Goal: Task Accomplishment & Management: Complete application form

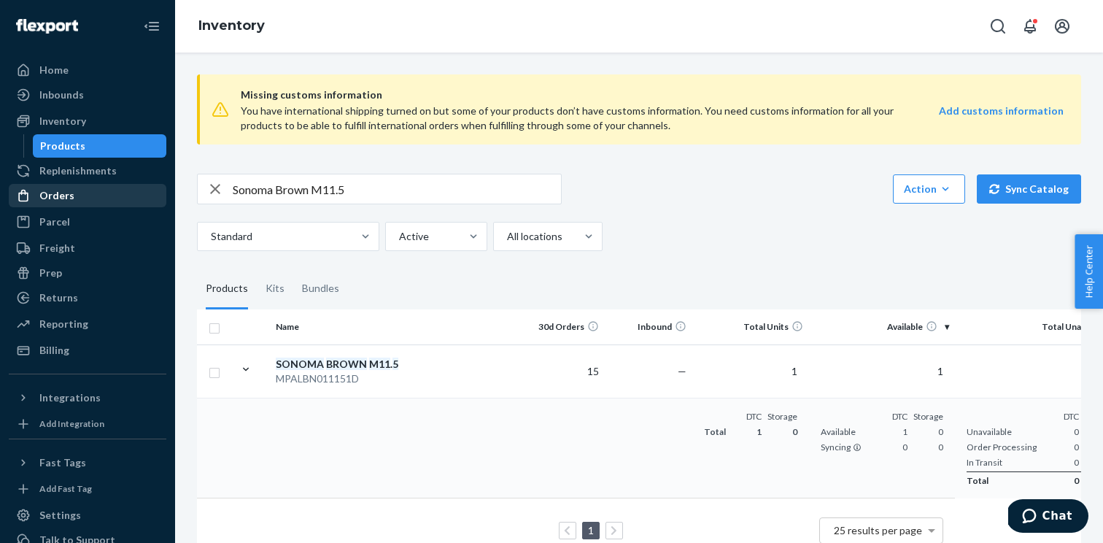
click at [90, 196] on div "Orders" at bounding box center [87, 195] width 155 height 20
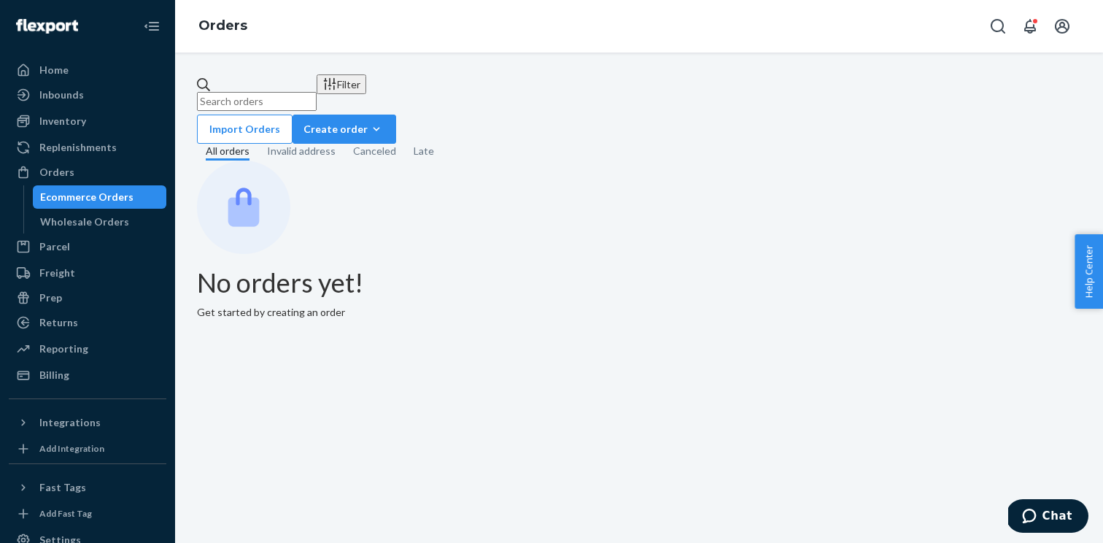
click at [101, 209] on div "Ecommerce Orders Wholesale Orders" at bounding box center [95, 209] width 144 height 48
click at [105, 219] on div "Wholesale Orders" at bounding box center [84, 221] width 89 height 15
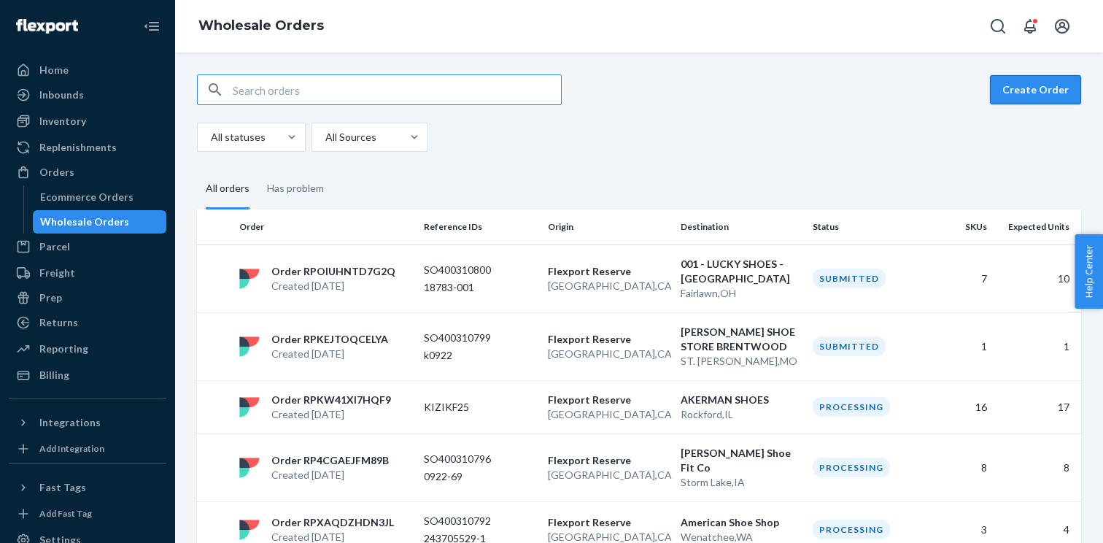
click at [1023, 95] on button "Create Order" at bounding box center [1035, 89] width 91 height 29
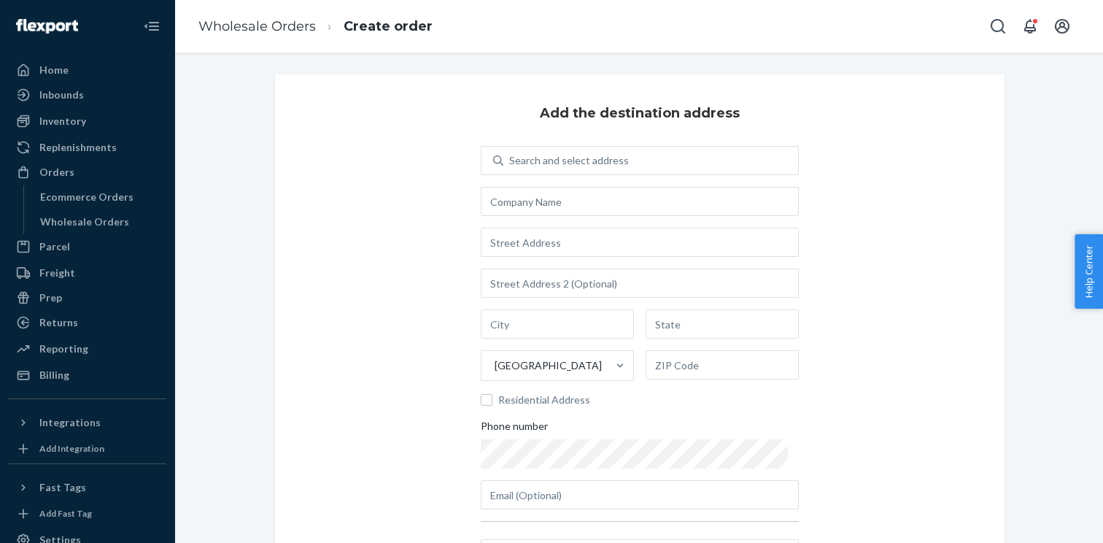
scroll to position [158, 0]
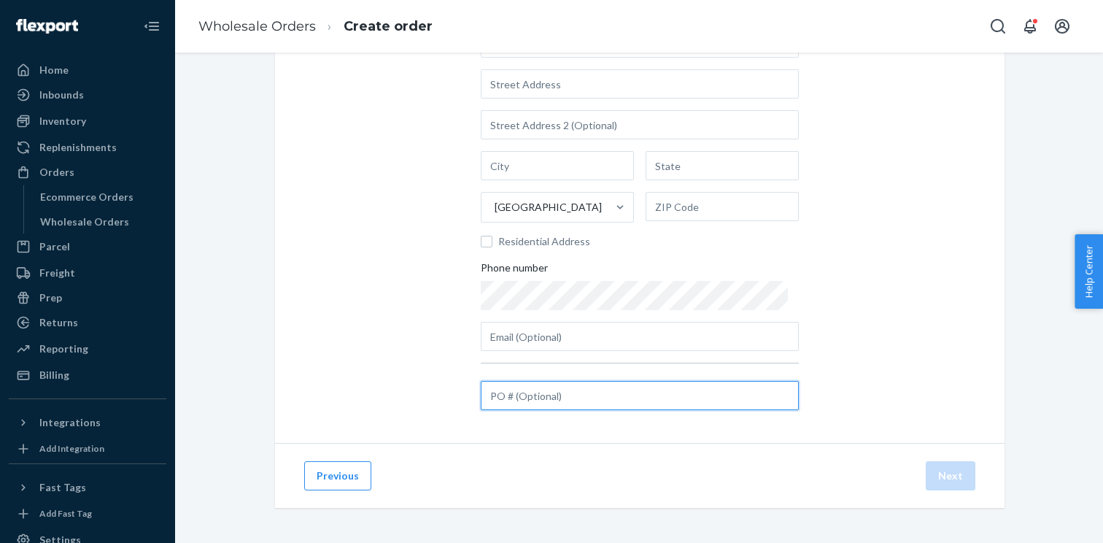
click at [539, 392] on input "text" at bounding box center [640, 395] width 318 height 29
paste input "KIZIK0901"
type input "KIZIK0901"
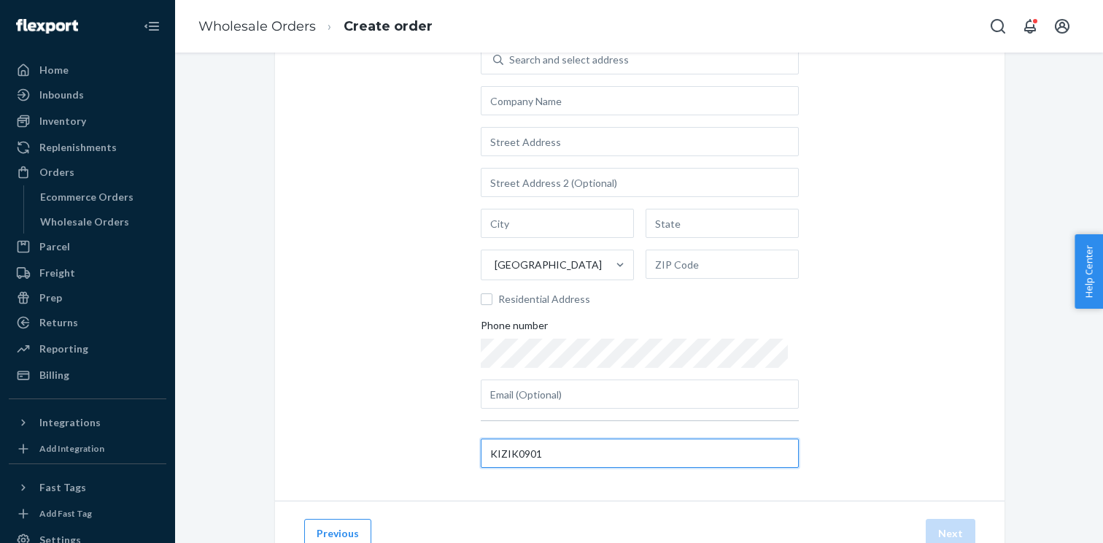
scroll to position [95, 0]
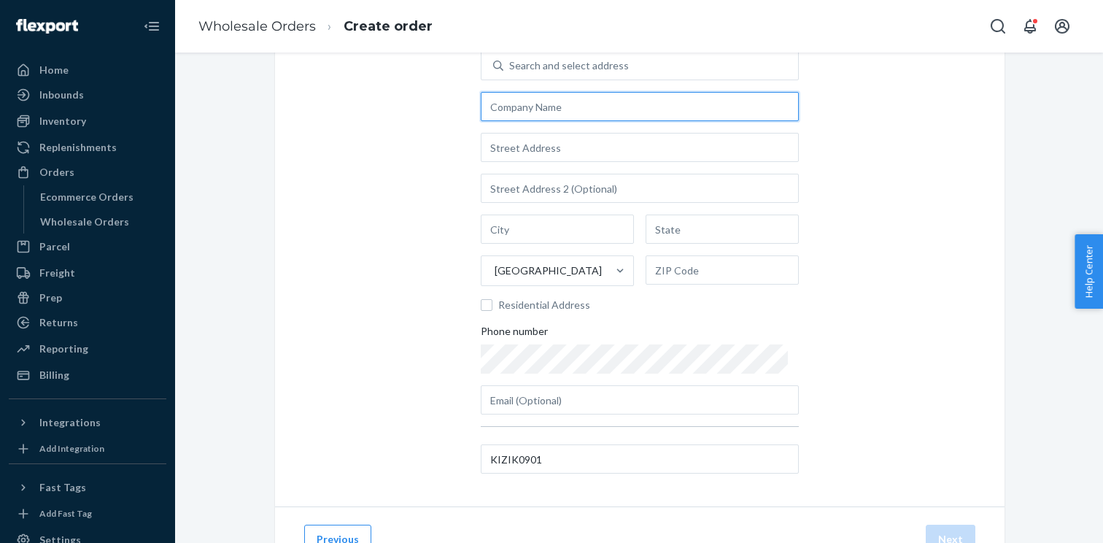
click at [568, 106] on input "text" at bounding box center [640, 106] width 318 height 29
paste input "Curtis Shoe Store Inc"
type input "Curtis Shoe Store Inc"
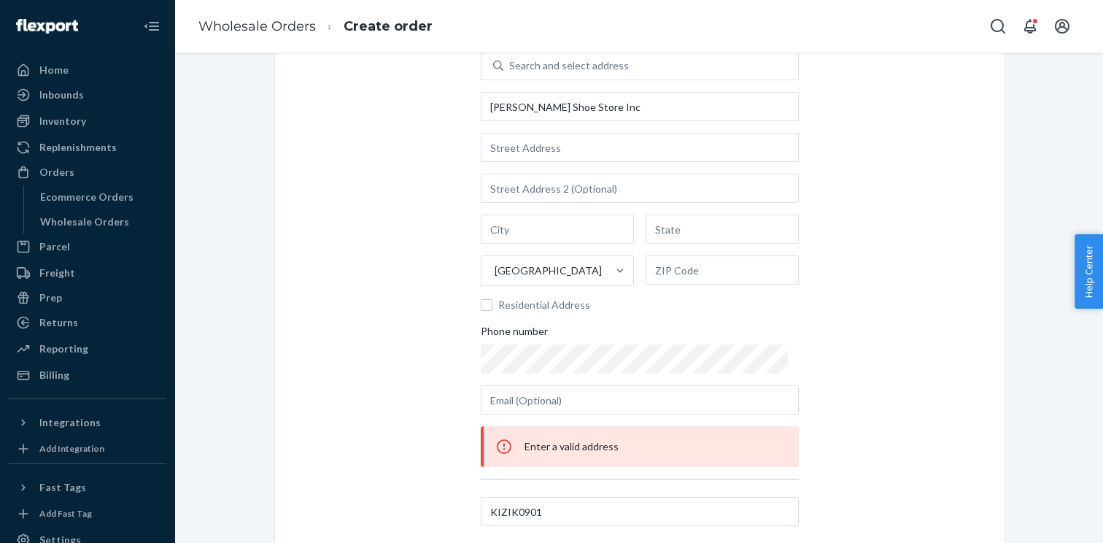
click at [537, 166] on div "Search and select address Curtis Shoe Store Inc United States Residential Addre…" at bounding box center [640, 232] width 318 height 363
click at [526, 152] on input "text" at bounding box center [640, 147] width 318 height 29
paste input "385 High Street"
type input "385 High St"
type input "Ellsworth"
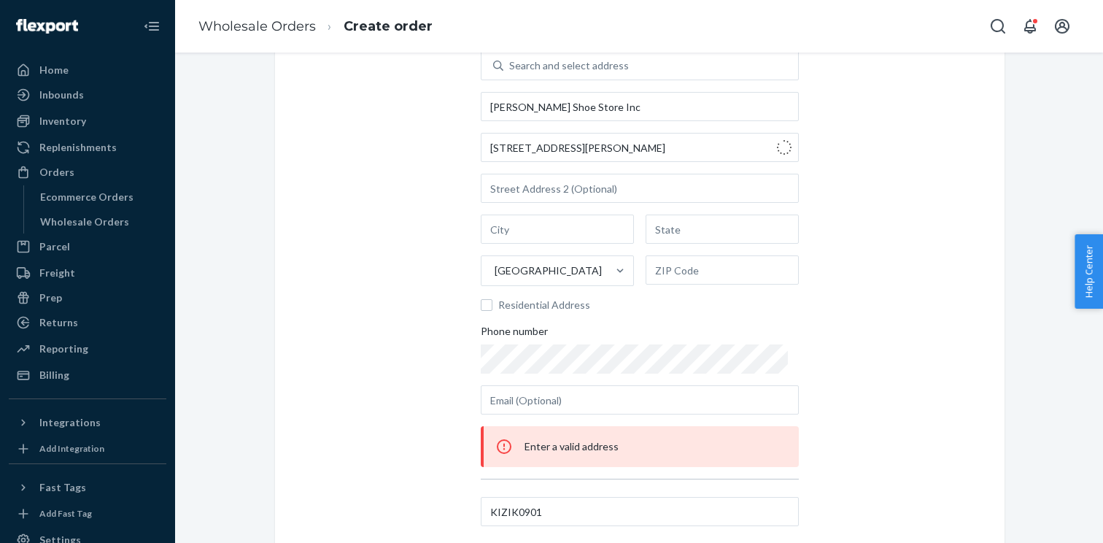
type input "ME"
type input "04605"
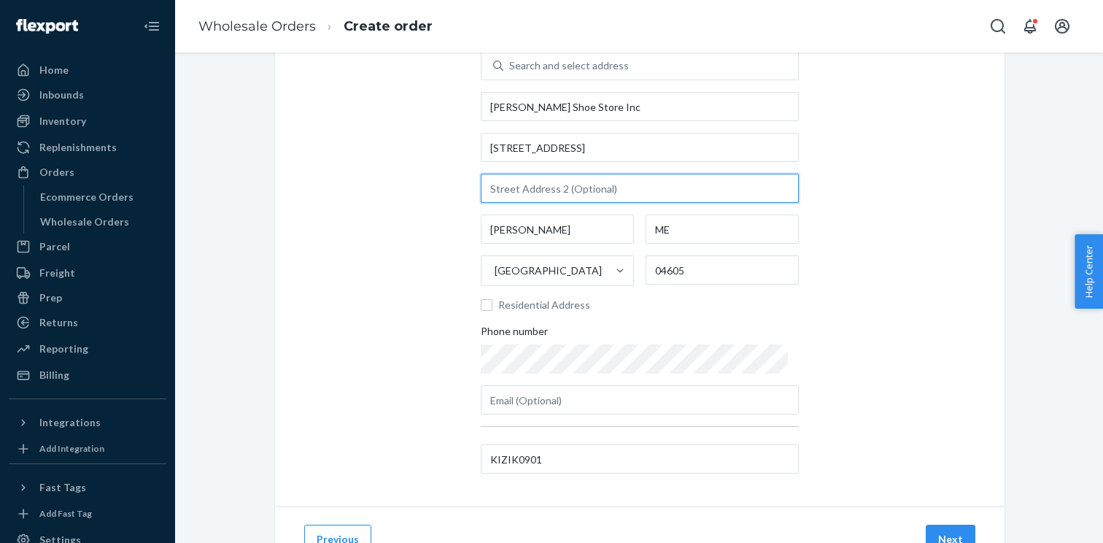
click at [573, 195] on input "text" at bounding box center [640, 188] width 318 height 29
paste input "385 High Street"
type input "385 High Street"
click at [573, 195] on input "385 High Street" at bounding box center [640, 188] width 318 height 29
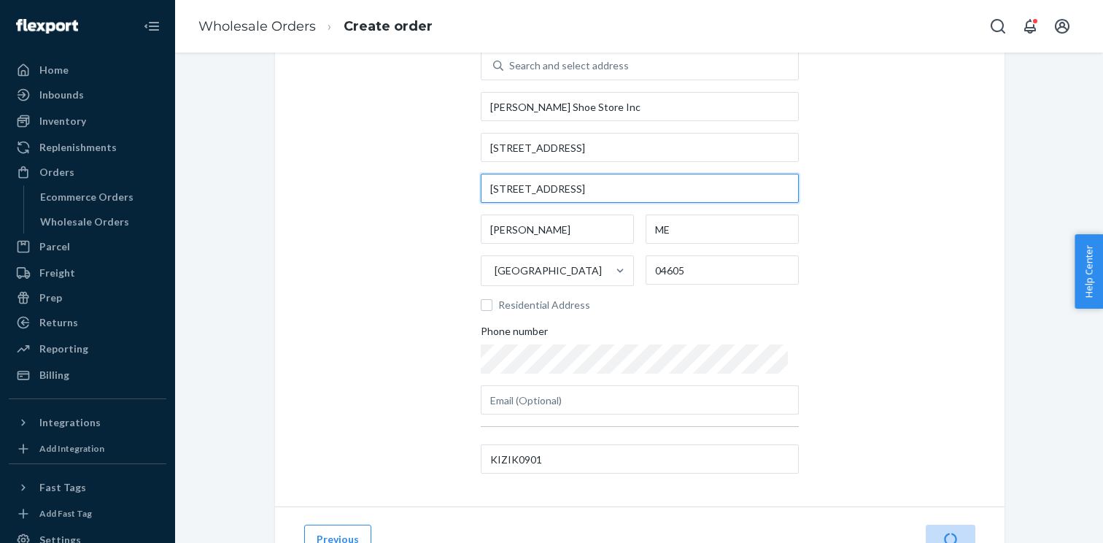
click at [573, 195] on input "385 High Street" at bounding box center [640, 188] width 318 height 29
paste input "Suite C"
type input "Suite C"
click at [890, 391] on div "Add the destination address Search and select address Curtis Shoe Store Inc 385…" at bounding box center [640, 243] width 730 height 527
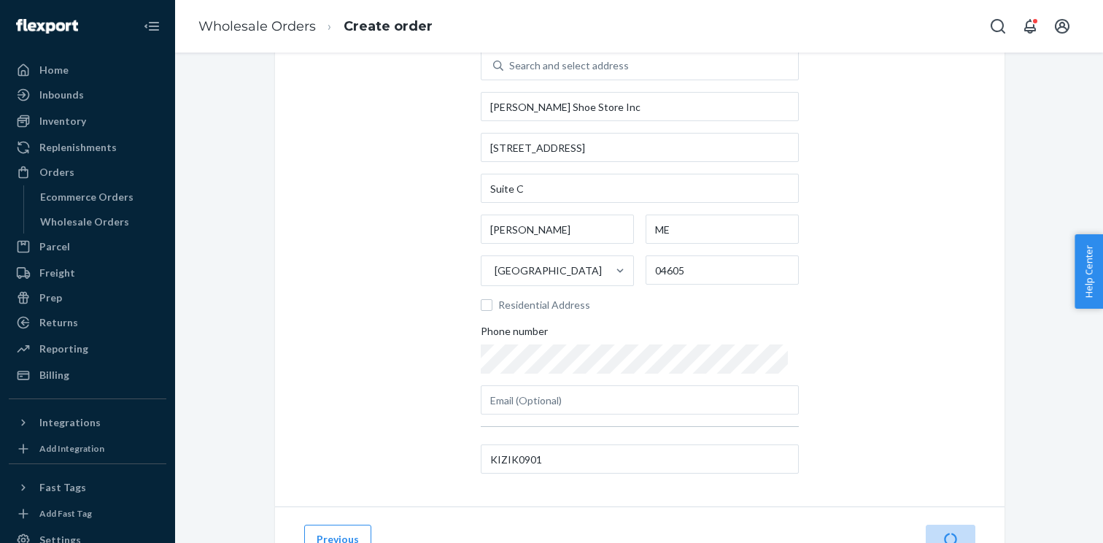
scroll to position [158, 0]
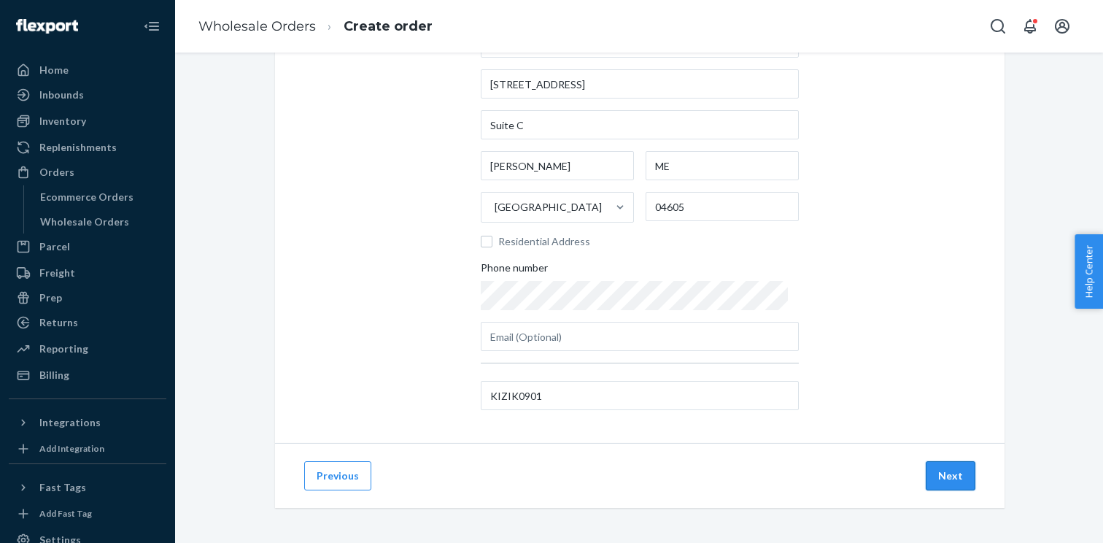
click at [953, 474] on button "Next" at bounding box center [951, 475] width 50 height 29
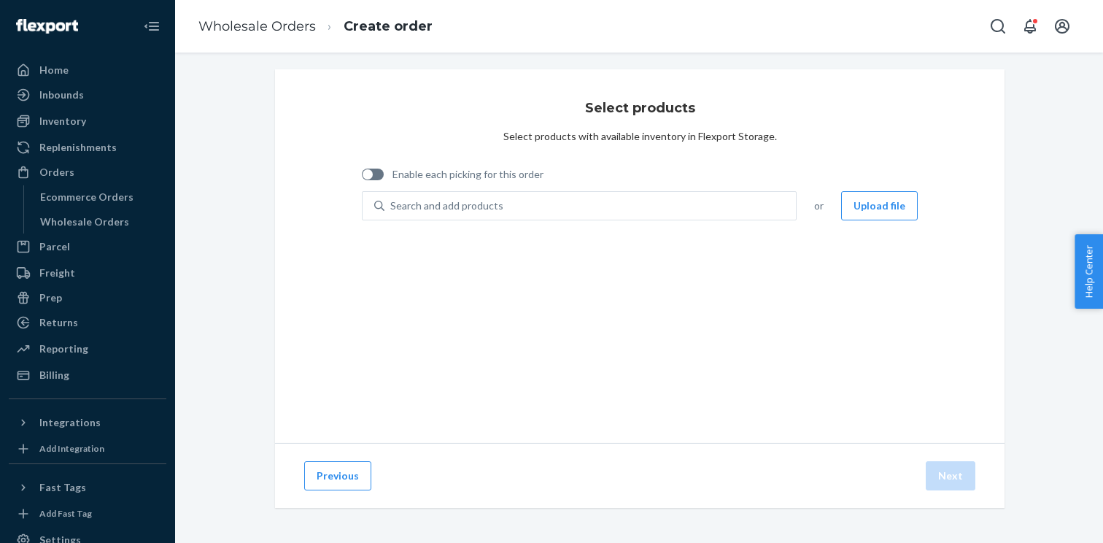
click at [383, 173] on div at bounding box center [373, 175] width 22 height 12
checkbox input "true"
click at [864, 209] on button "Upload file" at bounding box center [879, 205] width 77 height 29
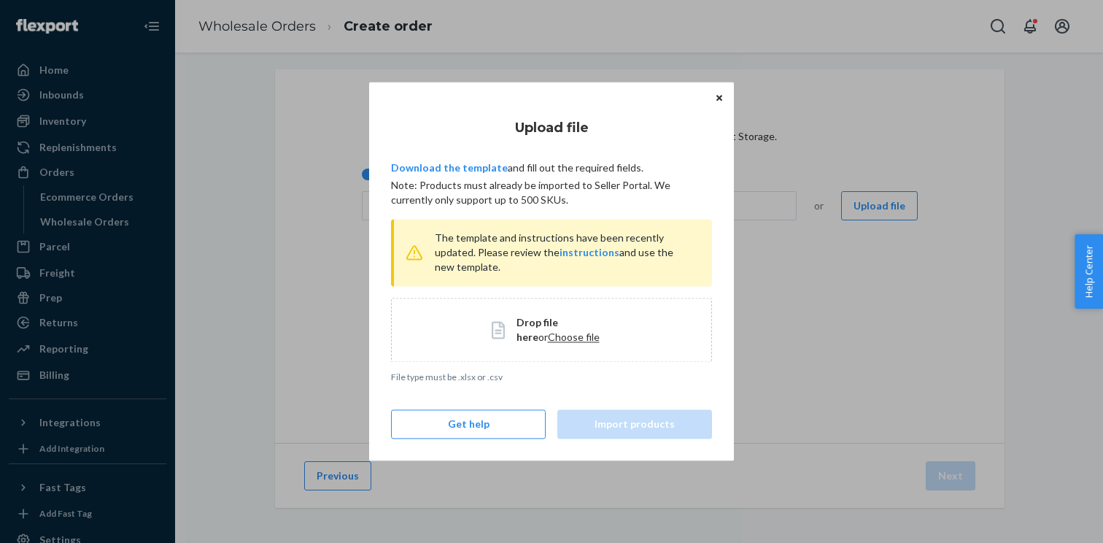
click at [554, 336] on span "Choose file" at bounding box center [574, 336] width 52 height 12
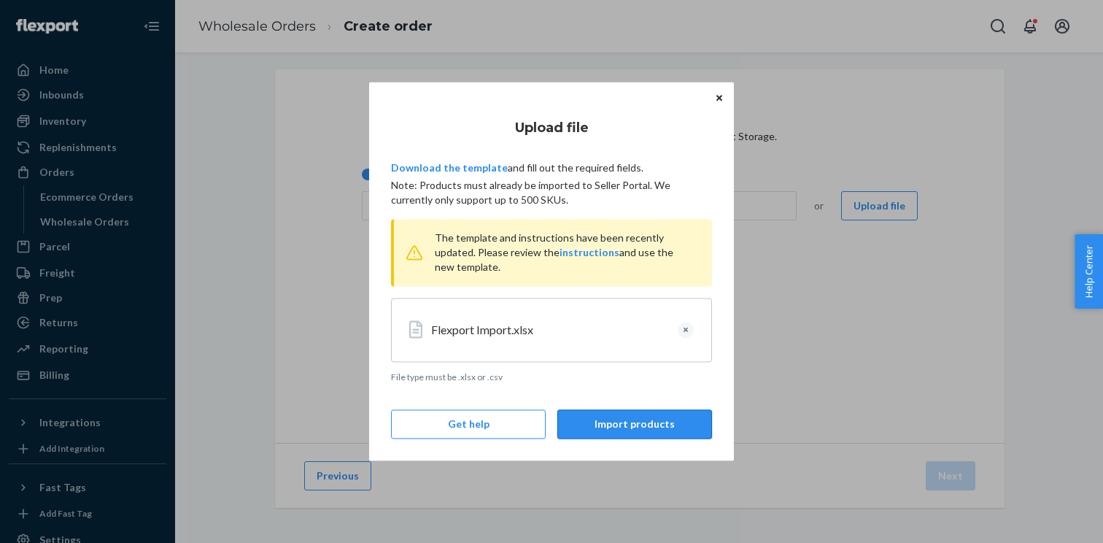
click at [631, 426] on button "Import products" at bounding box center [634, 424] width 155 height 29
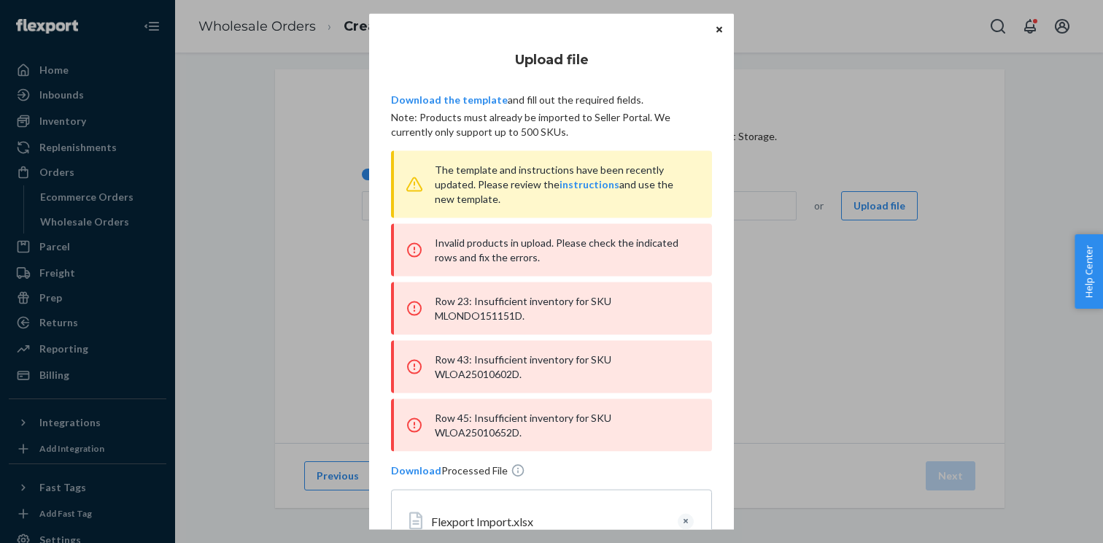
scroll to position [58, 0]
click at [495, 255] on div "Row 23: Insufficient inventory for SKU MLONDO151151D." at bounding box center [551, 250] width 321 height 53
copy div "MLONDO151151D"
click at [505, 316] on div "Row 43: Insufficient inventory for SKU WLOA25010602D." at bounding box center [551, 308] width 321 height 53
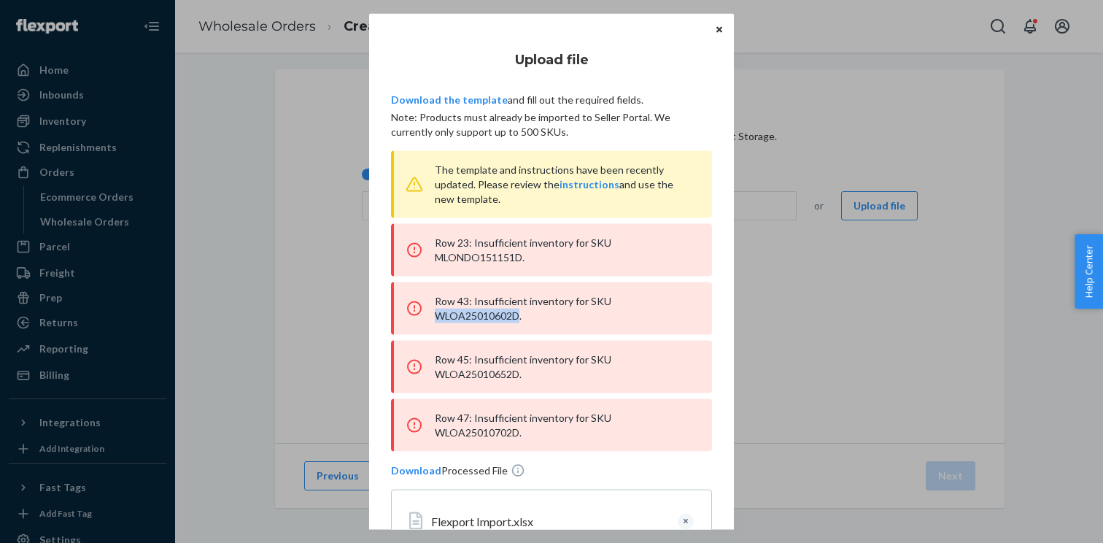
click at [505, 316] on div "Row 43: Insufficient inventory for SKU WLOA25010602D." at bounding box center [551, 308] width 321 height 53
copy div "WLOA25010602D"
click at [495, 374] on div "Row 45: Insufficient inventory for SKU WLOA25010652D." at bounding box center [551, 367] width 321 height 53
copy div "WLOA25010652D"
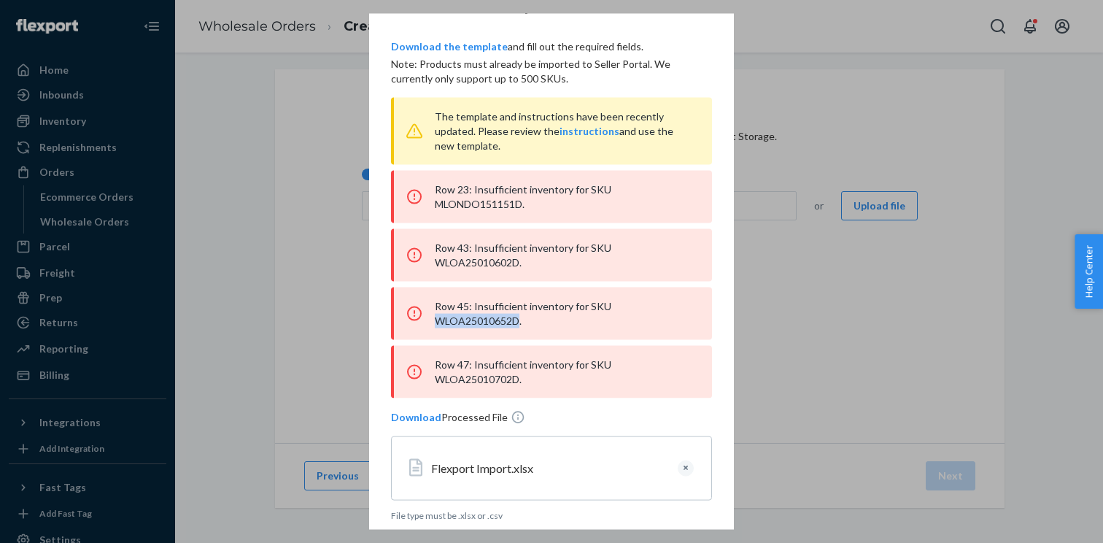
scroll to position [55, 0]
click at [481, 378] on div "Row 47: Insufficient inventory for SKU WLOA25010702D." at bounding box center [551, 370] width 321 height 53
copy div "WLOA25010702D"
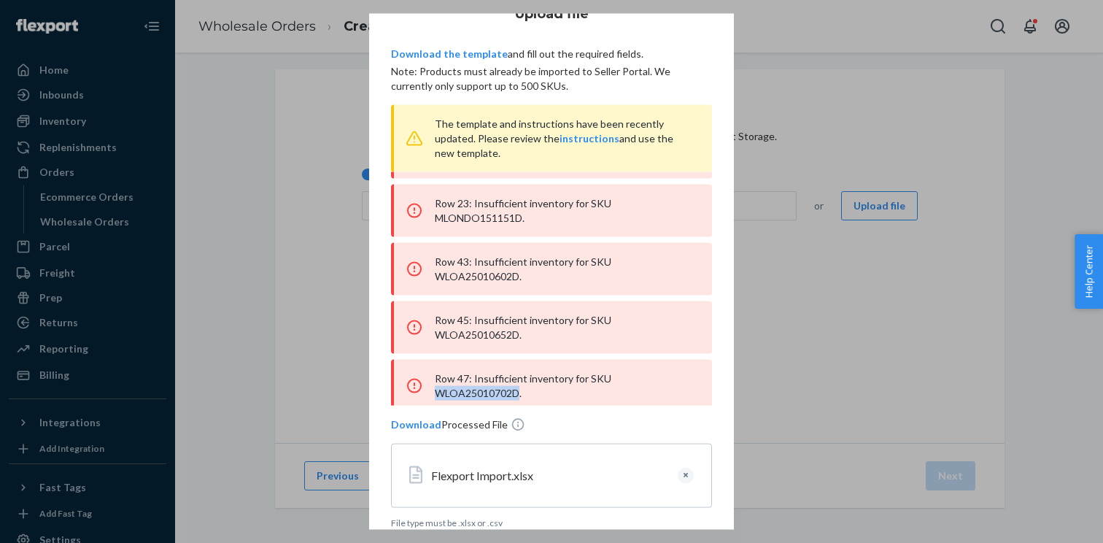
scroll to position [58, 0]
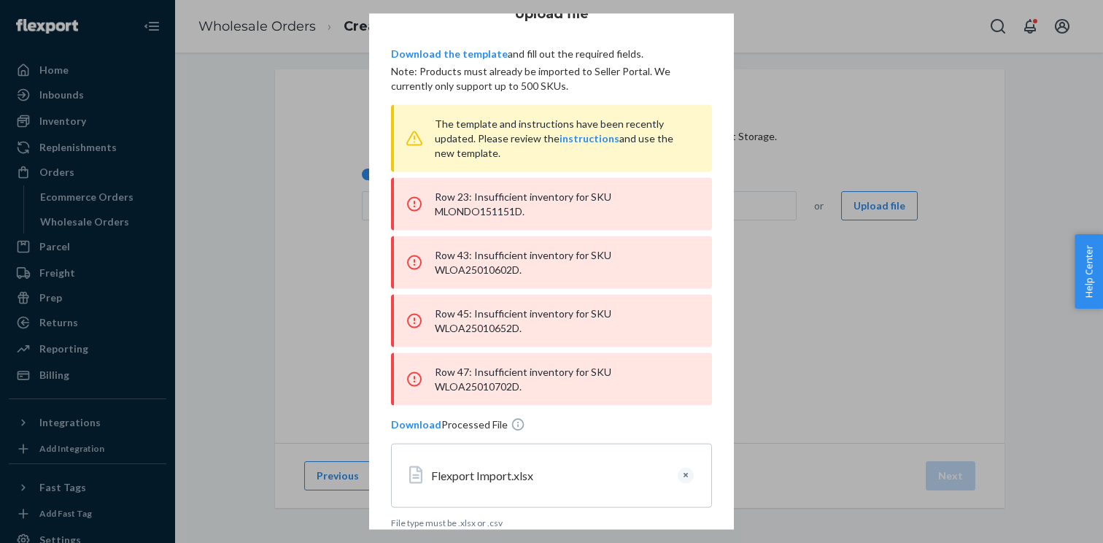
click at [480, 270] on div "Row 43: Insufficient inventory for SKU WLOA25010602D." at bounding box center [551, 262] width 321 height 53
click at [466, 328] on div "Row 45: Insufficient inventory for SKU WLOA25010652D." at bounding box center [551, 321] width 321 height 53
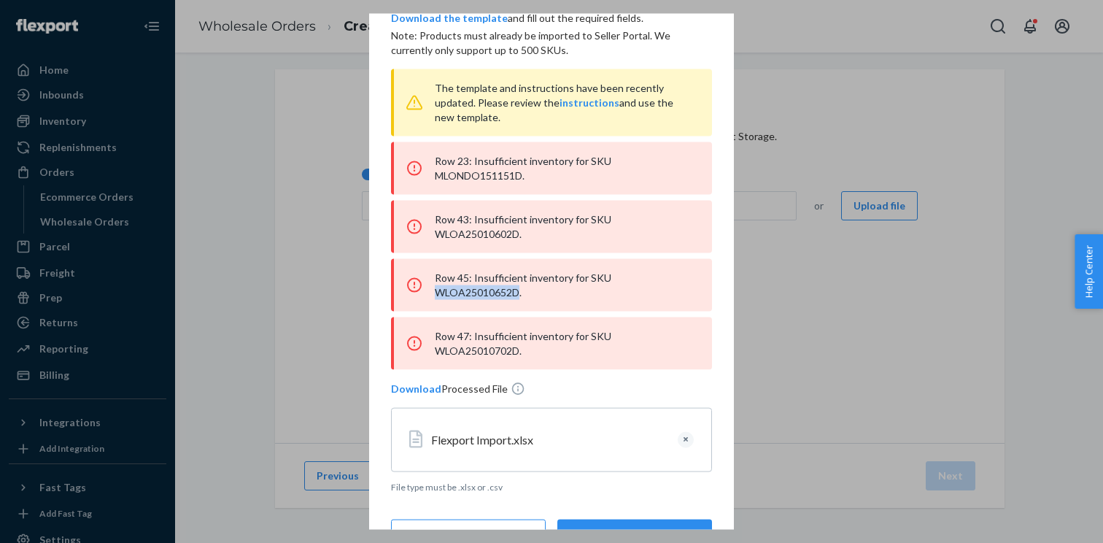
scroll to position [89, 0]
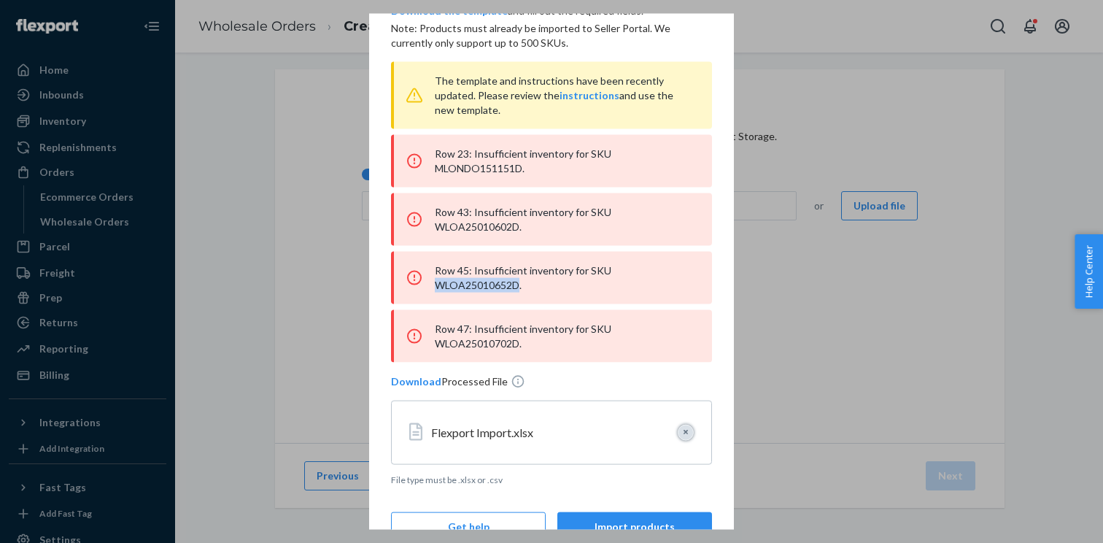
click at [689, 430] on button "Clear" at bounding box center [686, 433] width 16 height 16
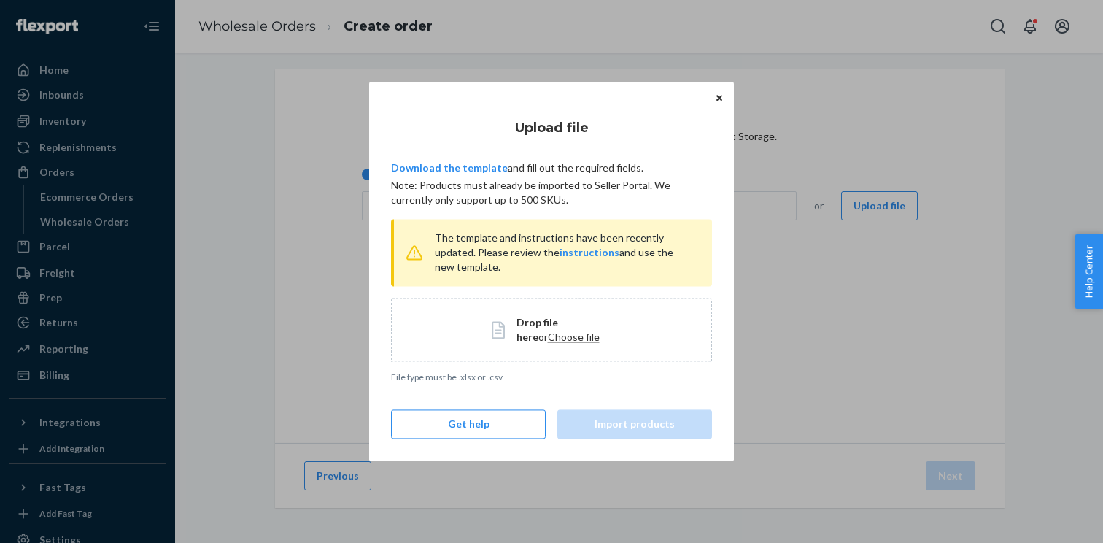
scroll to position [0, 0]
click at [557, 336] on span "Choose file" at bounding box center [574, 336] width 52 height 12
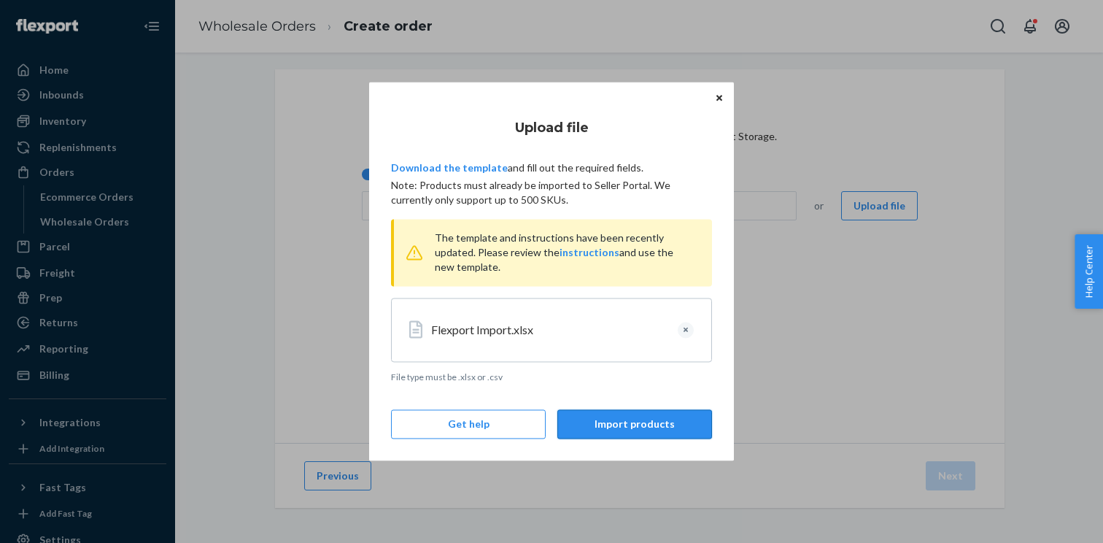
click at [664, 420] on button "Import products" at bounding box center [634, 424] width 155 height 29
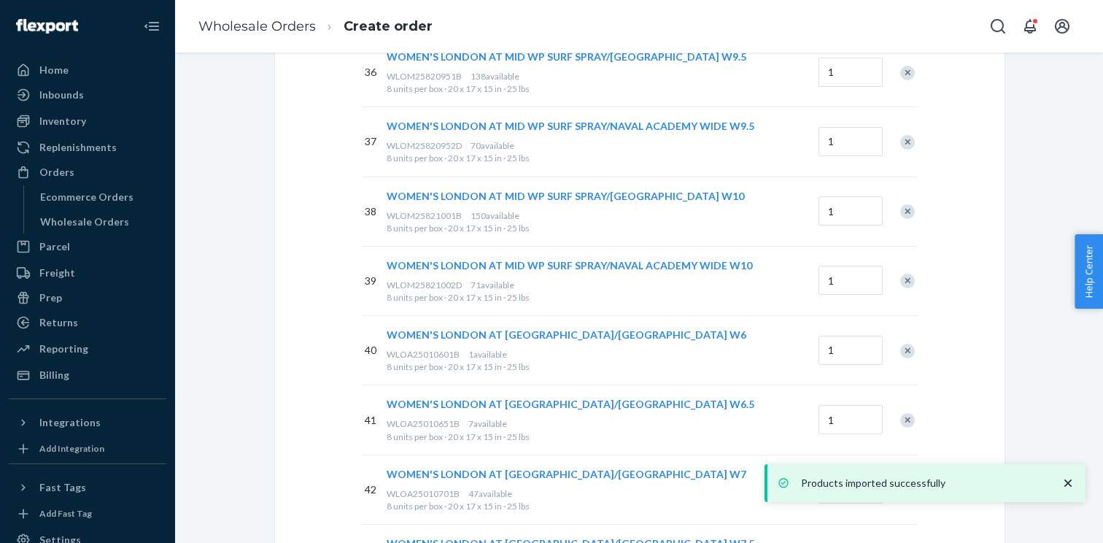
scroll to position [3806, 0]
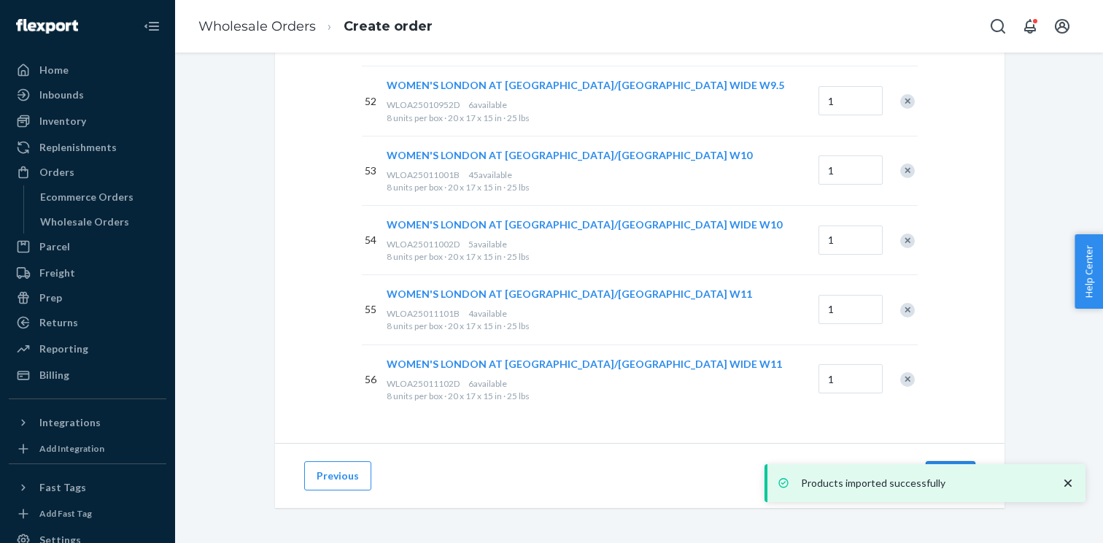
click at [947, 461] on button "Next" at bounding box center [951, 475] width 50 height 29
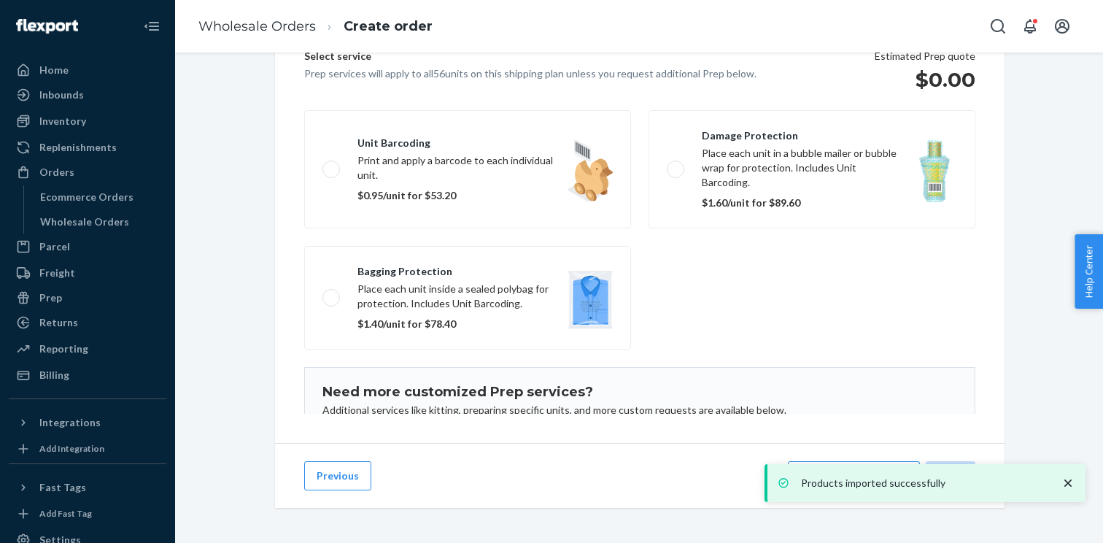
scroll to position [201, 0]
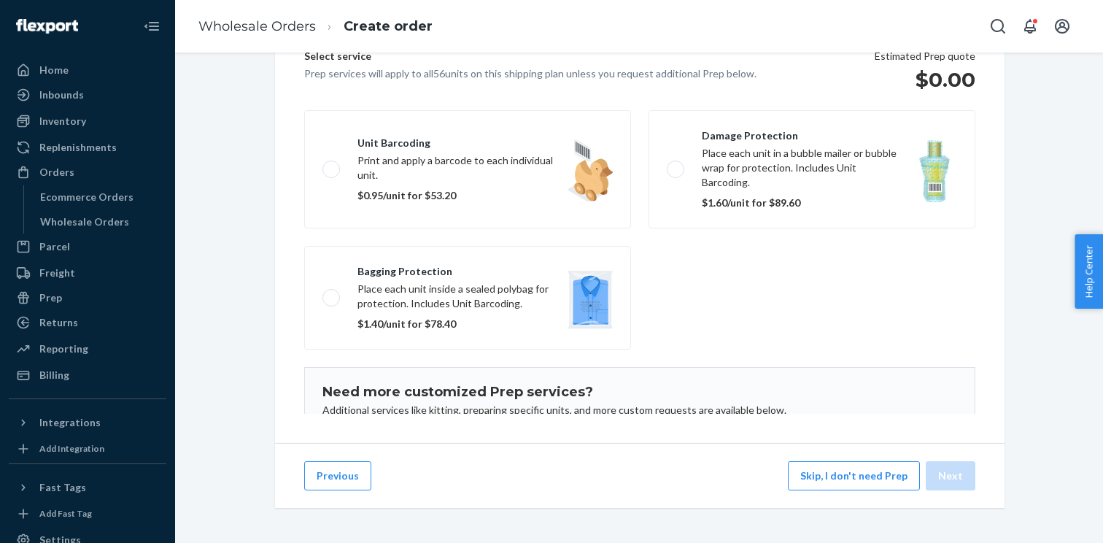
click at [863, 486] on div "Products imported successfully" at bounding box center [925, 483] width 321 height 38
click at [829, 468] on button "Skip, I don't need Prep" at bounding box center [854, 475] width 132 height 29
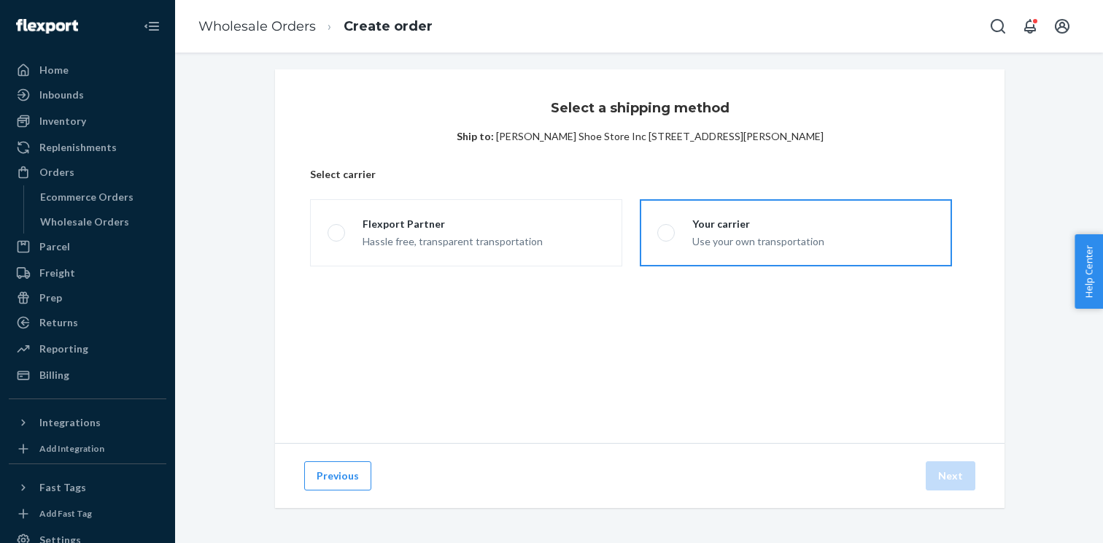
click at [699, 263] on label "Your carrier Use your own transportation" at bounding box center [796, 232] width 312 height 67
click at [667, 238] on input "Your carrier Use your own transportation" at bounding box center [661, 232] width 9 height 9
radio input "true"
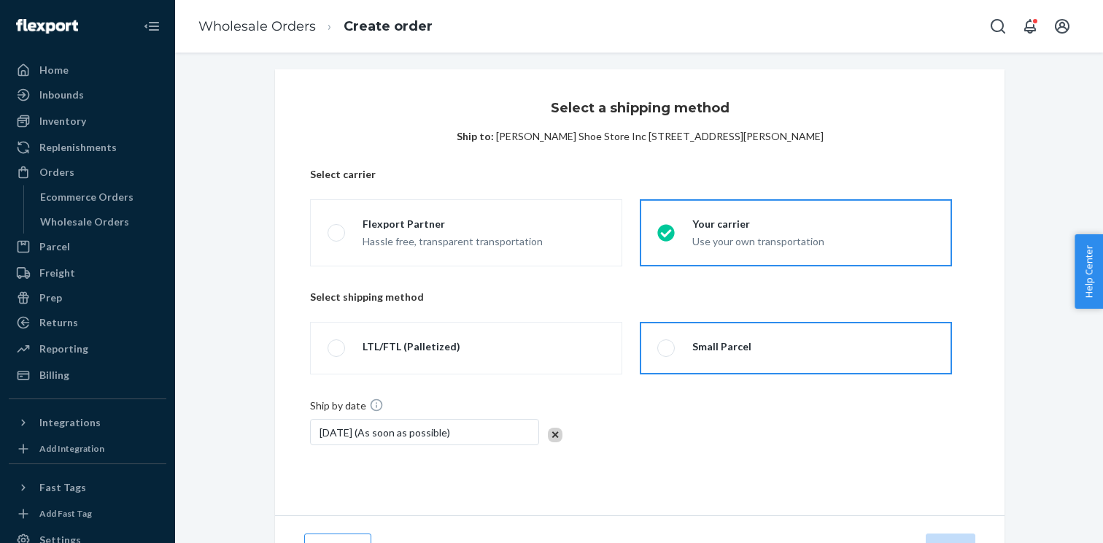
click at [666, 342] on span at bounding box center [666, 348] width 18 height 18
click at [666, 344] on input "Small Parcel" at bounding box center [661, 348] width 9 height 9
radio input "true"
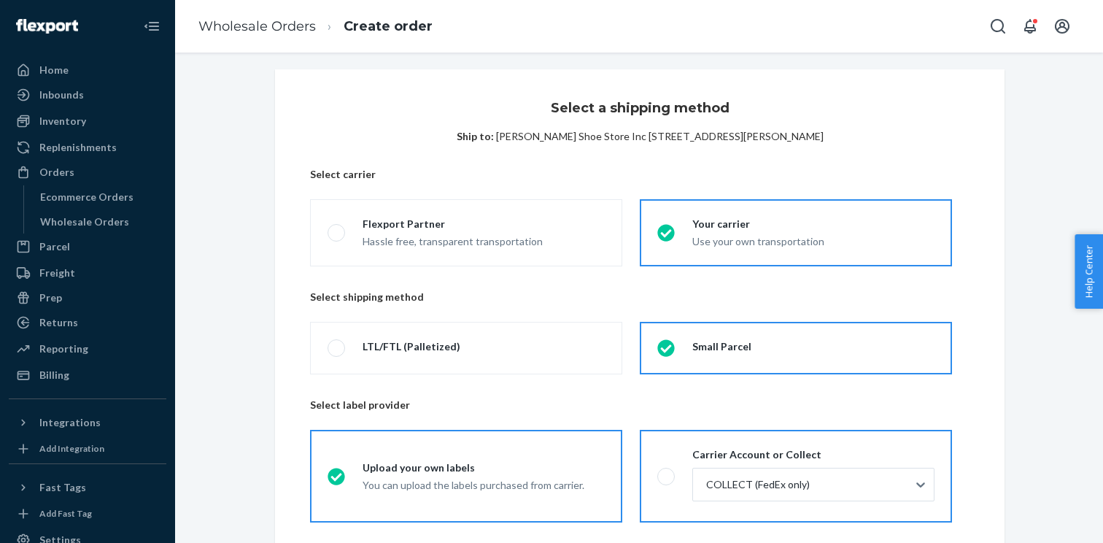
click at [660, 469] on span at bounding box center [666, 477] width 18 height 18
click at [660, 471] on input "Carrier Account or Collect COLLECT (FedEx only)" at bounding box center [661, 475] width 9 height 9
radio input "true"
radio input "false"
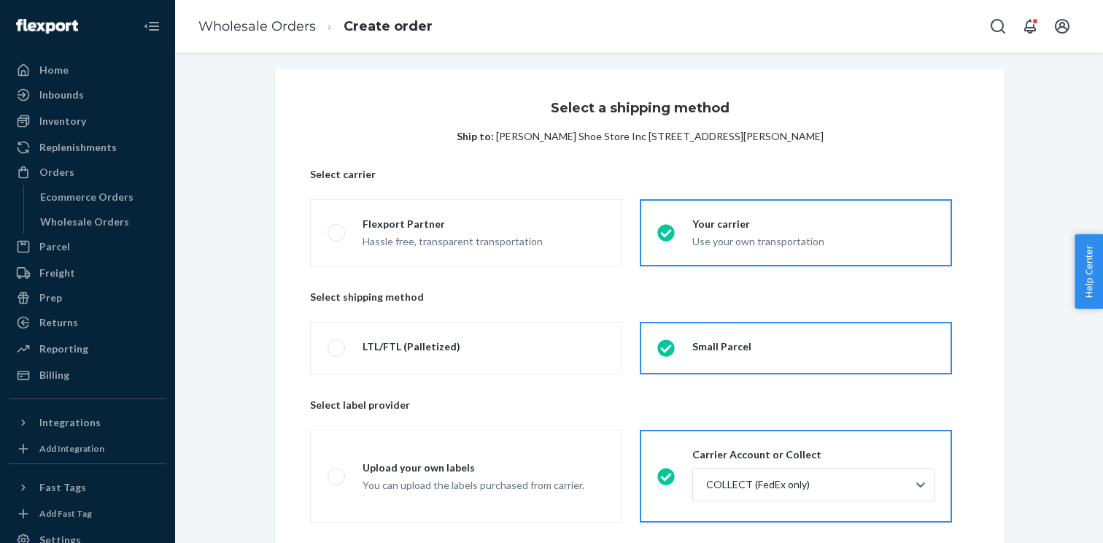
click at [776, 139] on span "Curtis Shoe Store Inc 385 High St Suite C Ellsworth, ME 04605 US" at bounding box center [660, 136] width 328 height 12
copy span "04605"
click at [751, 473] on div "COLLECT (FedEx only)" at bounding box center [800, 484] width 214 height 32
click at [706, 477] on input "COLLECT (FedEx only)" at bounding box center [705, 484] width 1 height 15
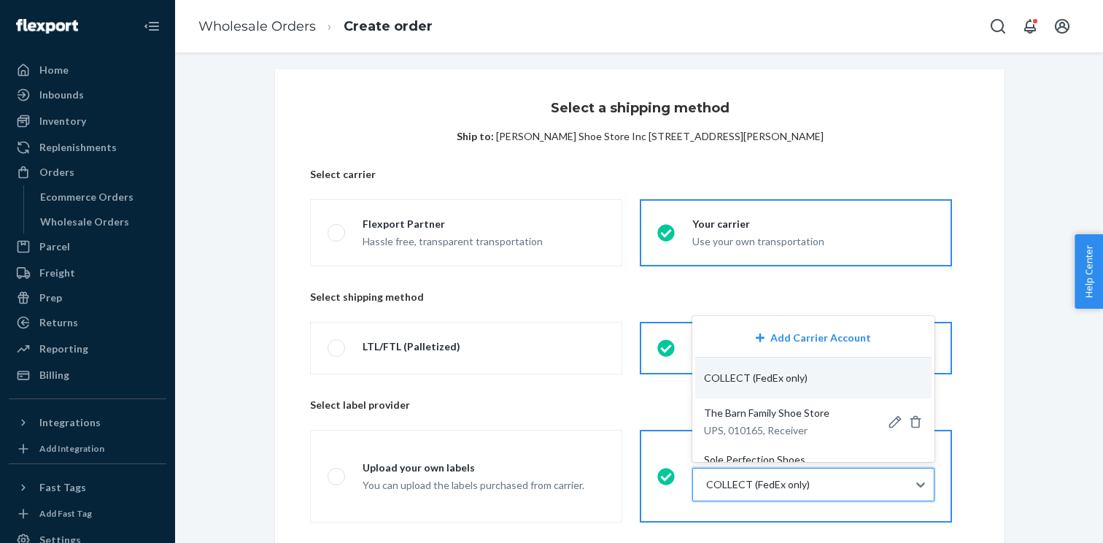
paste input "04605"
type input "04605"
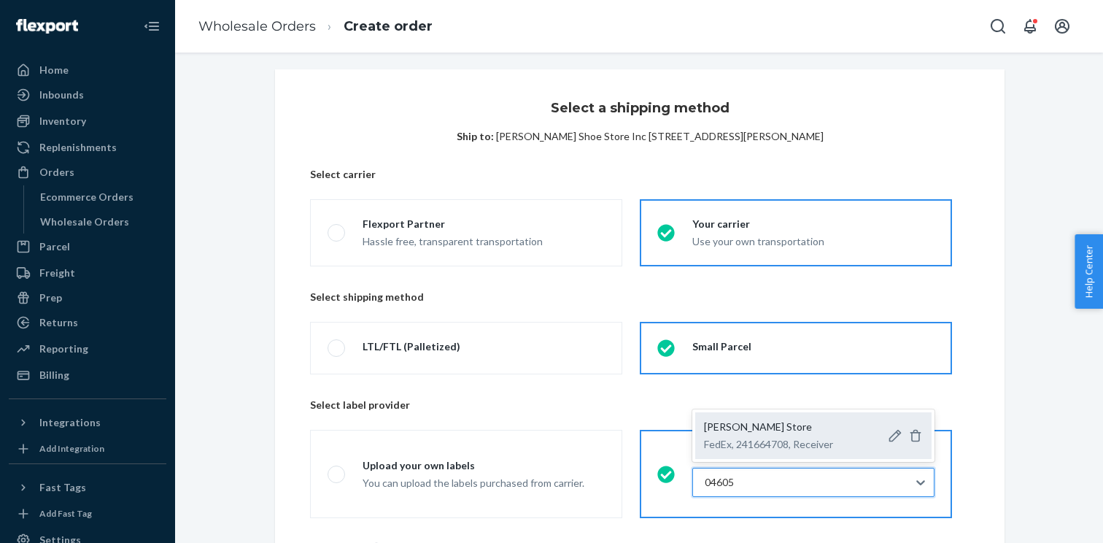
click at [749, 438] on p "FedEx, 241664708, Receiver" at bounding box center [768, 444] width 129 height 15
click at [736, 475] on input "04605" at bounding box center [720, 482] width 31 height 15
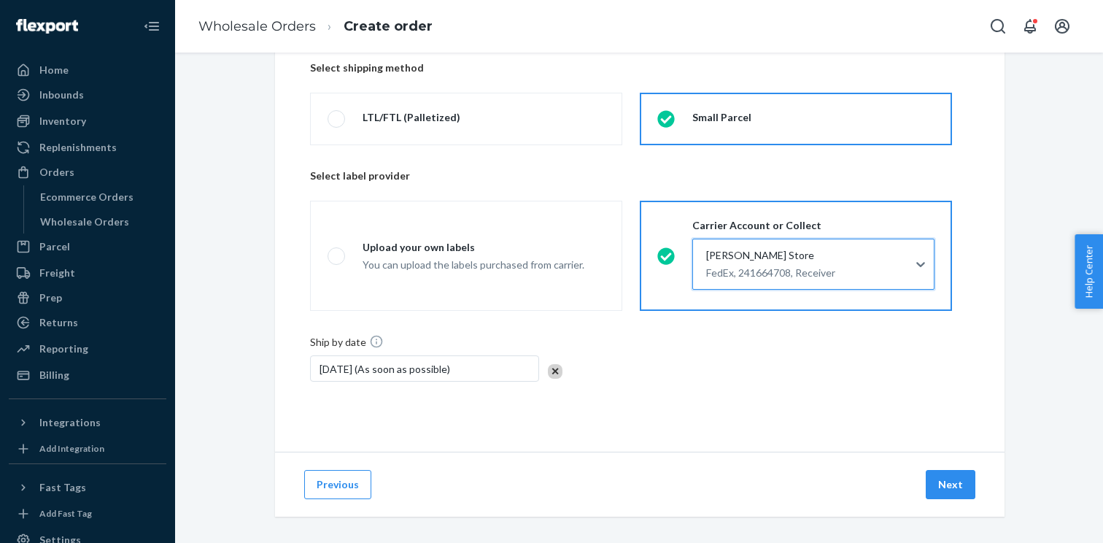
scroll to position [241, 0]
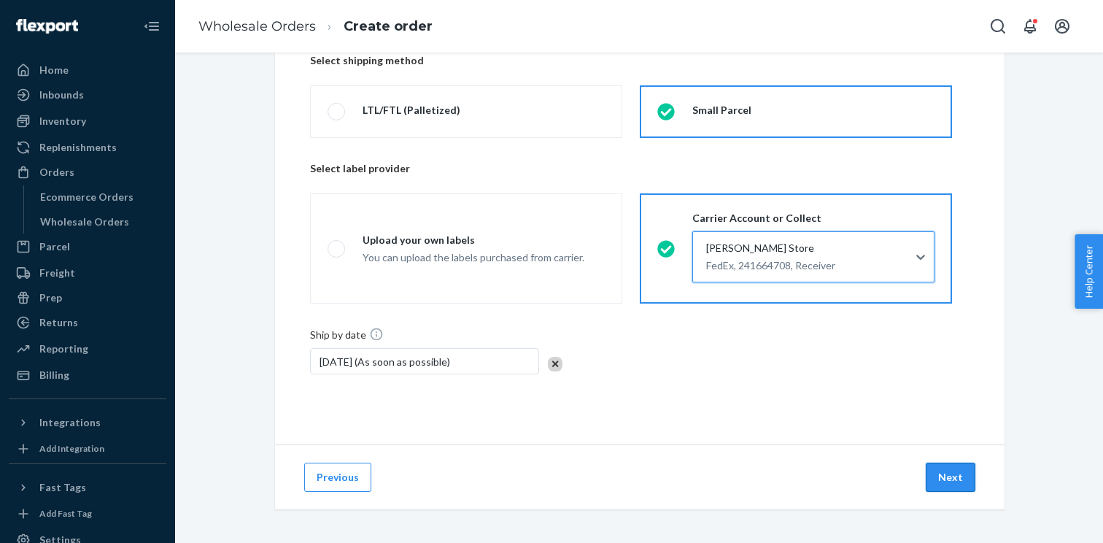
click at [945, 473] on button "Next" at bounding box center [951, 477] width 50 height 29
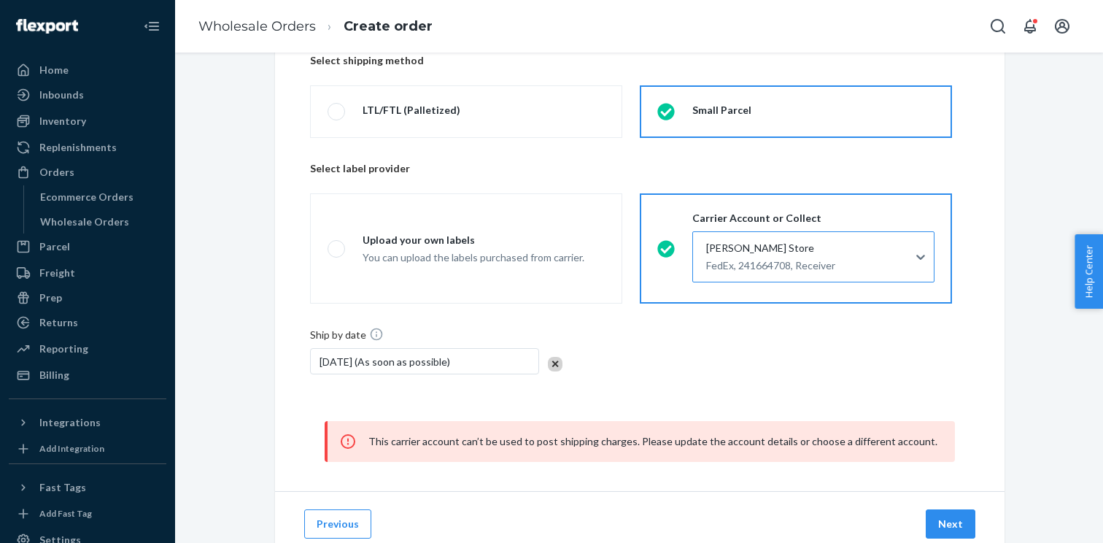
click at [771, 261] on div at bounding box center [812, 257] width 214 height 18
click at [706, 261] on input "Curtis Shoe Store FedEx, 241664708, Receiver" at bounding box center [705, 256] width 1 height 15
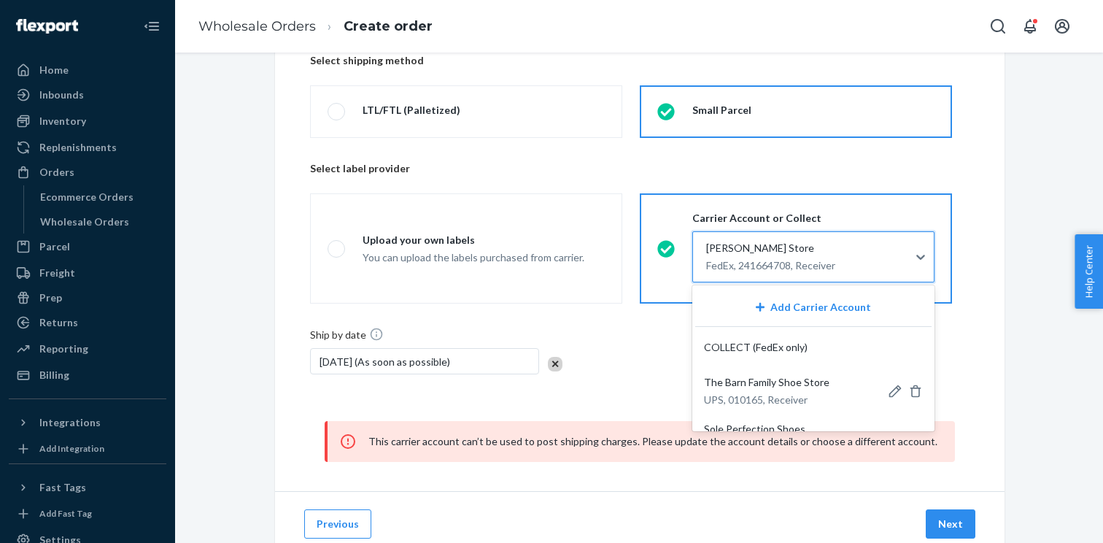
click at [718, 166] on p "Select label provider" at bounding box center [639, 168] width 659 height 15
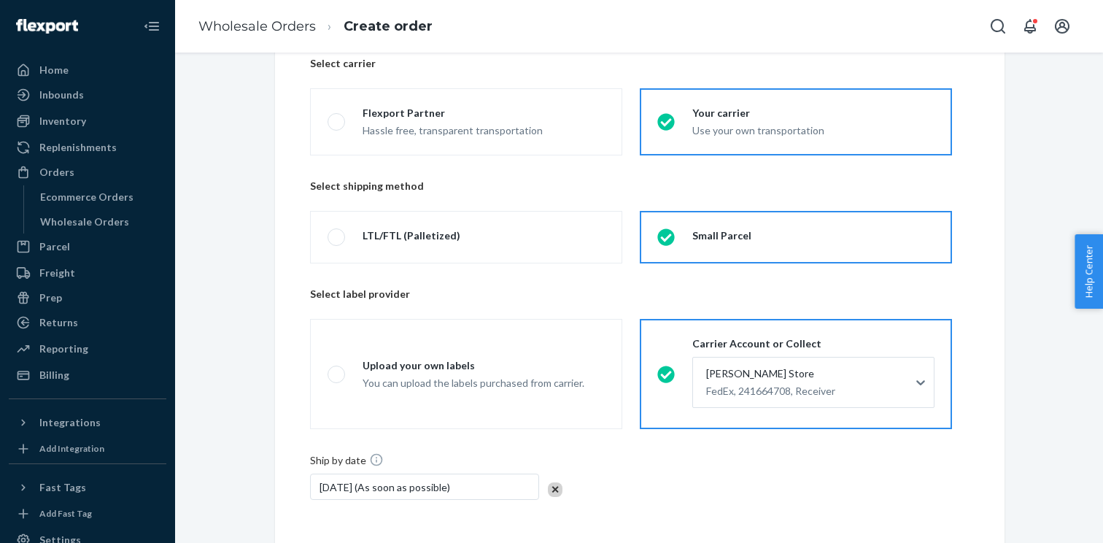
scroll to position [11, 0]
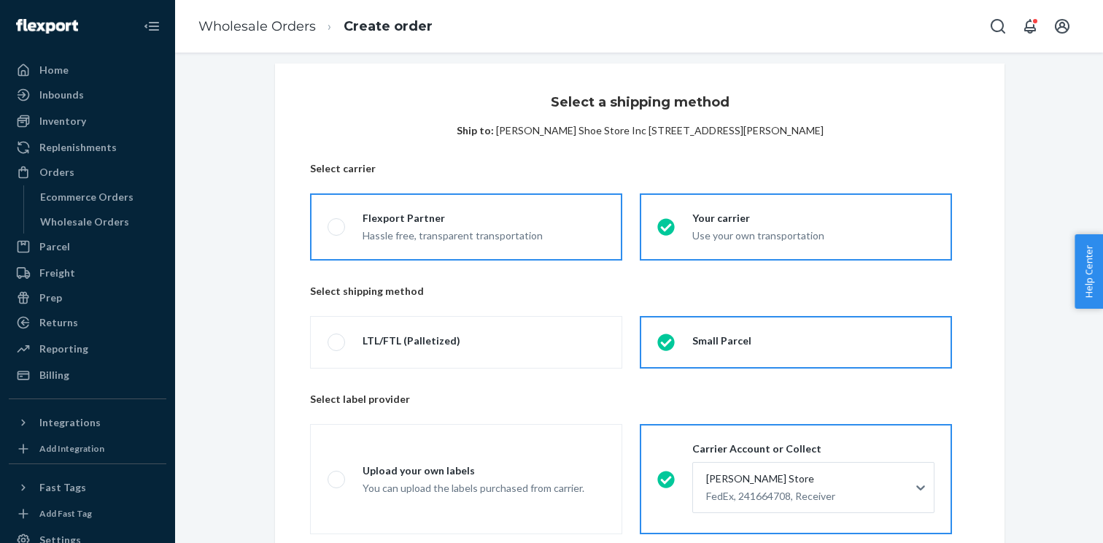
click at [493, 212] on div "Flexport Partner" at bounding box center [453, 218] width 180 height 15
click at [337, 223] on input "Flexport Partner Hassle free, transparent transportation" at bounding box center [332, 227] width 9 height 9
radio input "true"
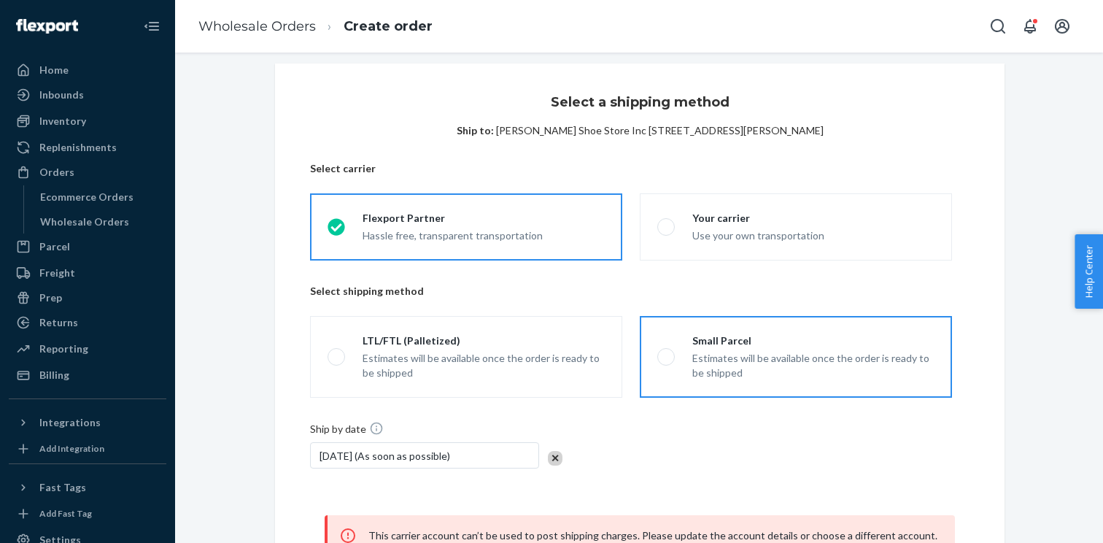
click at [746, 345] on div "Small Parcel" at bounding box center [813, 340] width 242 height 15
click at [667, 352] on input "Small Parcel Estimates will be available once the order is ready to be shipped" at bounding box center [661, 356] width 9 height 9
radio input "true"
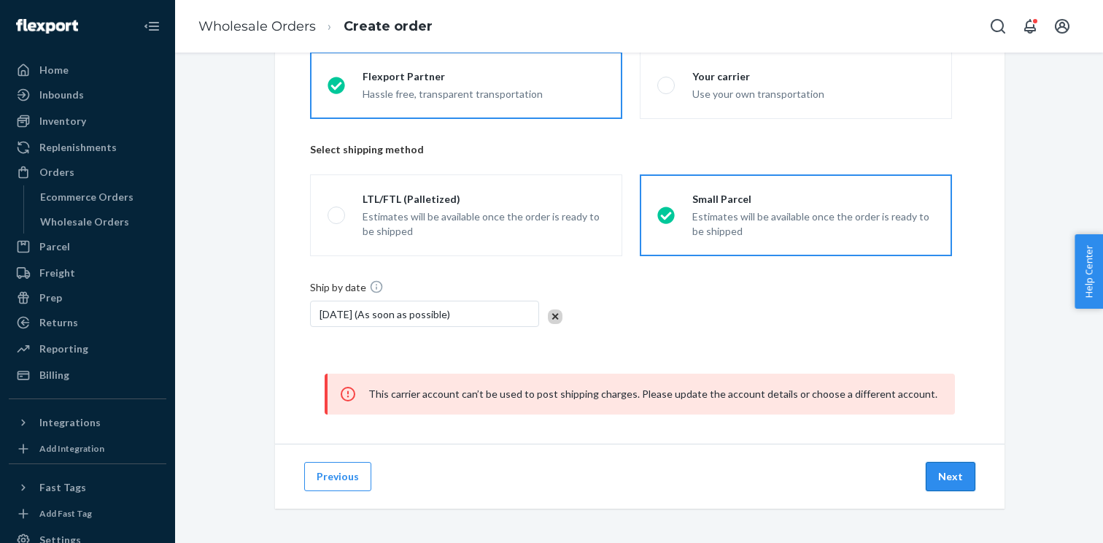
click at [933, 480] on button "Next" at bounding box center [951, 476] width 50 height 29
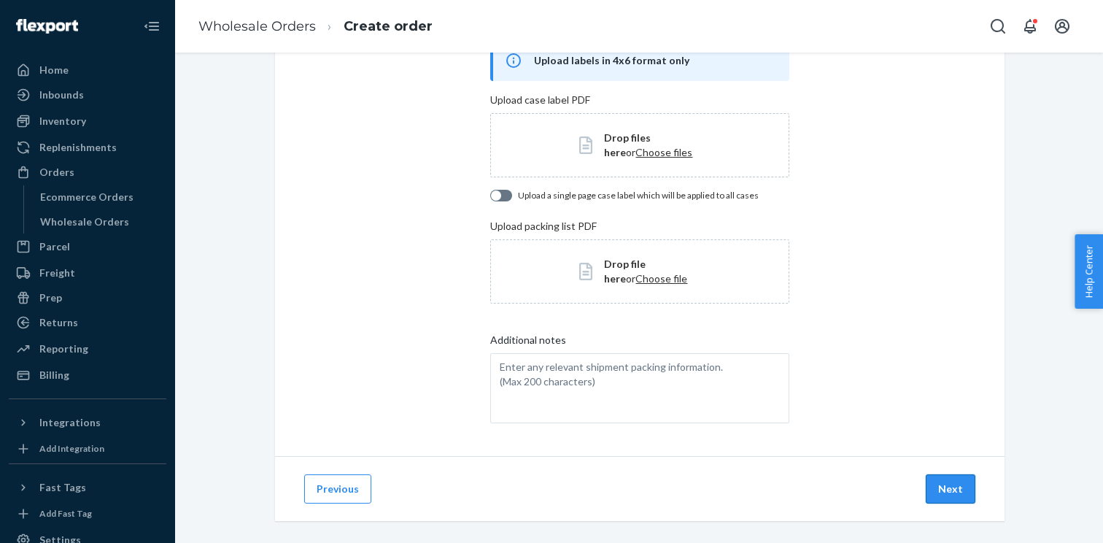
click at [945, 481] on button "Next" at bounding box center [951, 488] width 50 height 29
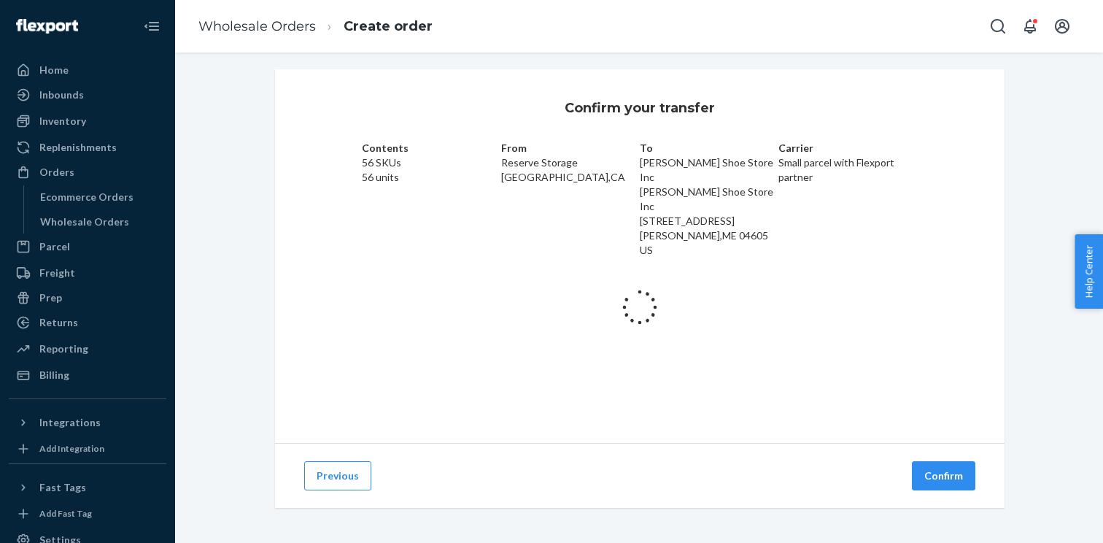
scroll to position [9, 0]
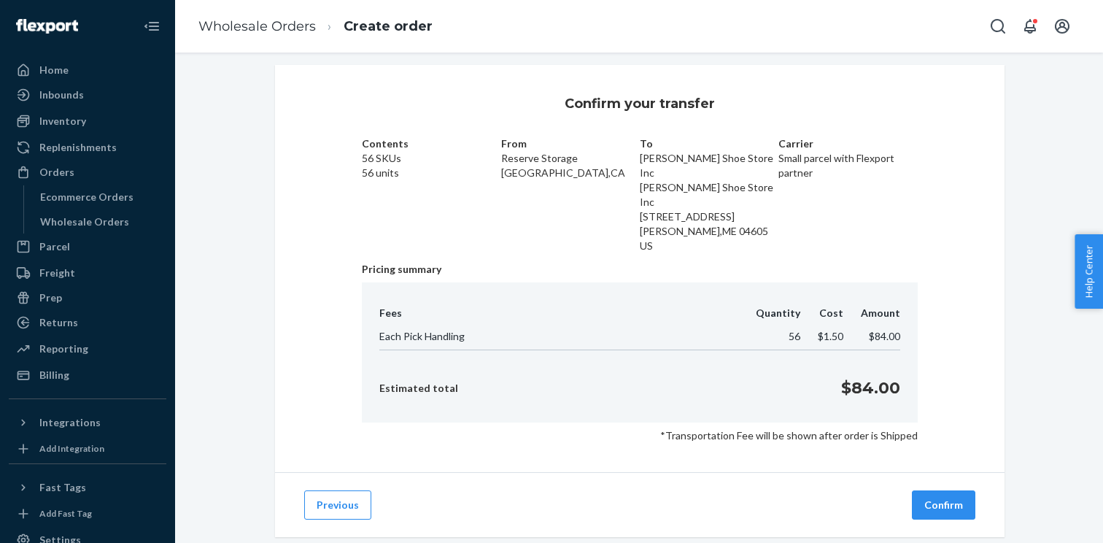
click at [945, 490] on button "Confirm" at bounding box center [943, 504] width 63 height 29
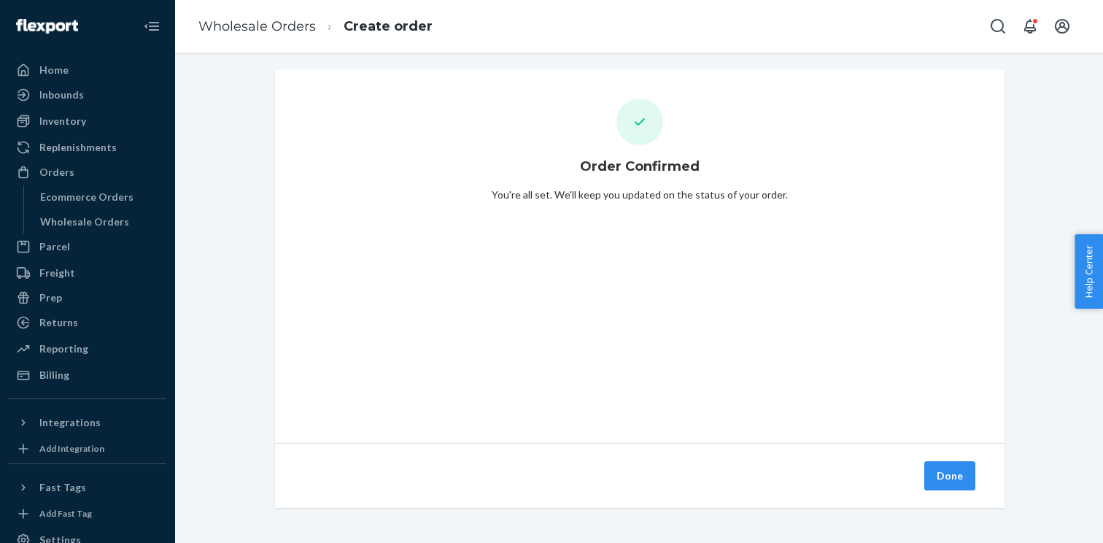
click at [964, 497] on div "Done" at bounding box center [640, 475] width 730 height 65
click at [953, 489] on button "Done" at bounding box center [949, 475] width 51 height 29
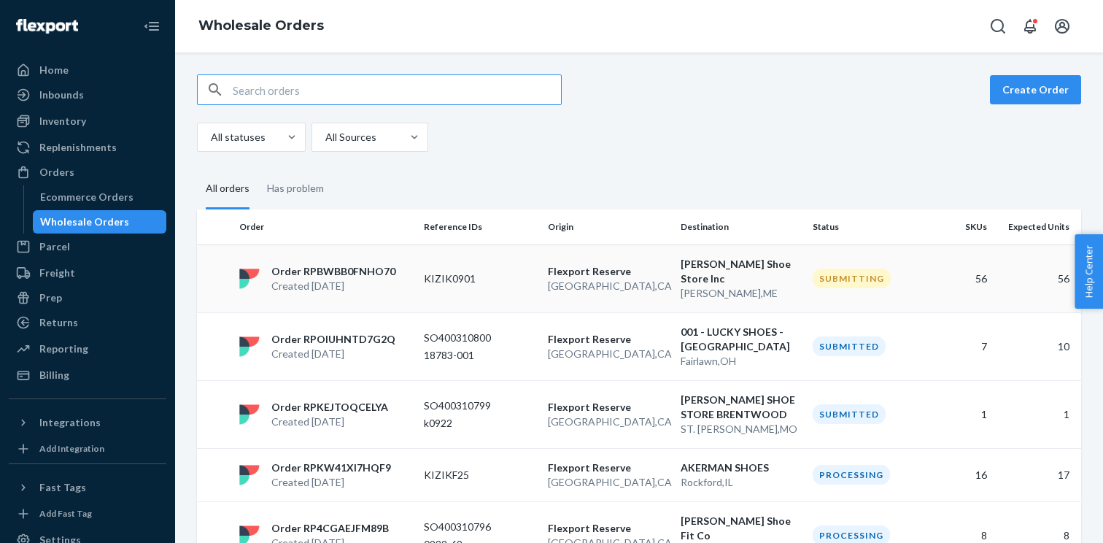
click at [441, 282] on td "KIZIK0901" at bounding box center [480, 278] width 124 height 68
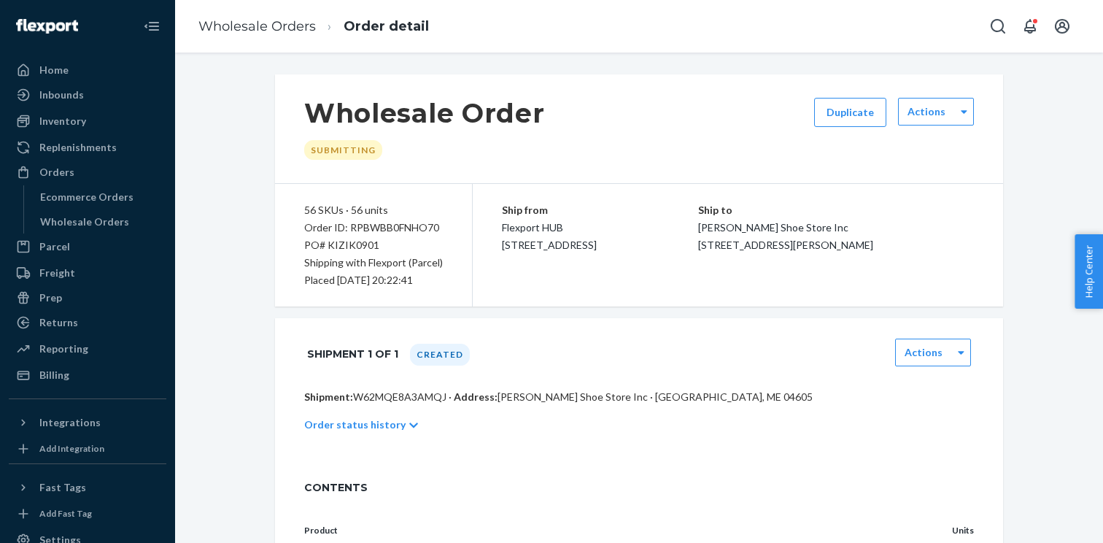
click at [399, 397] on p "Shipment: W62MQE8A3AMQJ · Address: Curtis Shoe Store Inc · Ellsworth, ME 04605" at bounding box center [639, 397] width 670 height 15
copy p "W62MQE8A3AMQJ"
click at [387, 232] on div "Order ID: RPBWBB0FNHO70" at bounding box center [373, 228] width 139 height 18
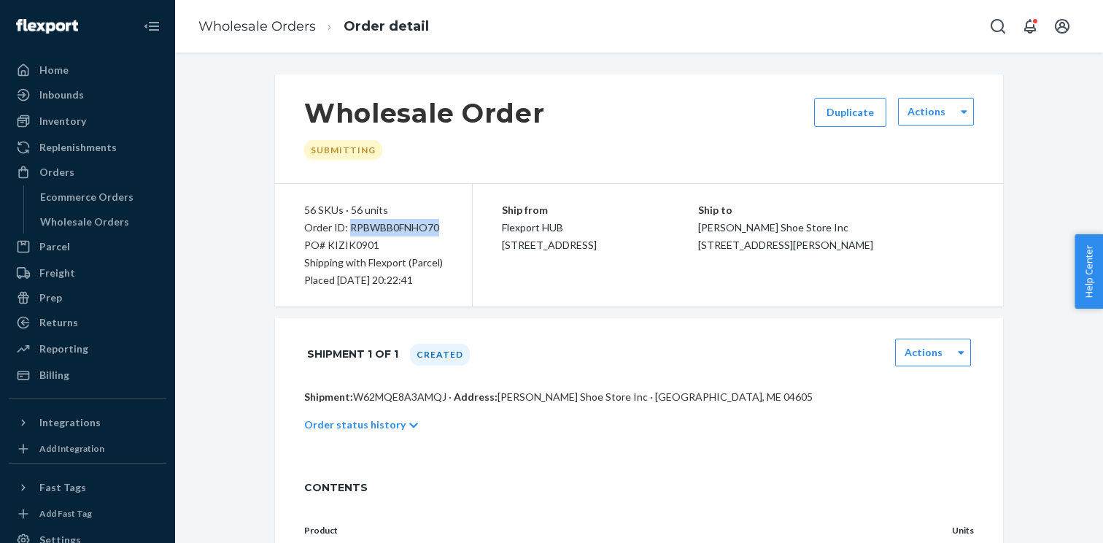
copy div "RPBWBB0FNHO70"
click at [109, 220] on div "Wholesale Orders" at bounding box center [84, 221] width 89 height 15
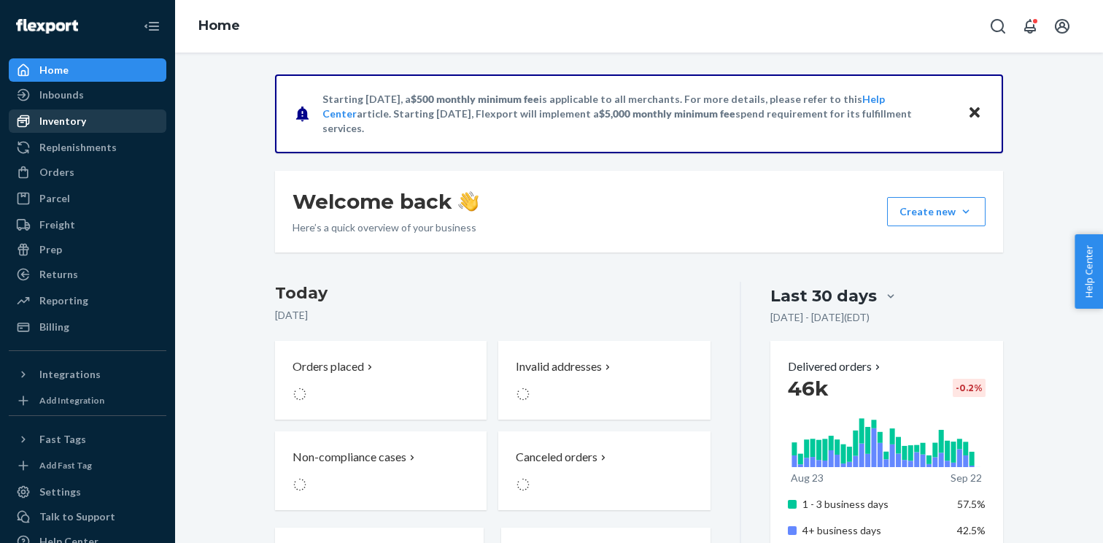
click at [63, 125] on div "Inventory" at bounding box center [62, 121] width 47 height 15
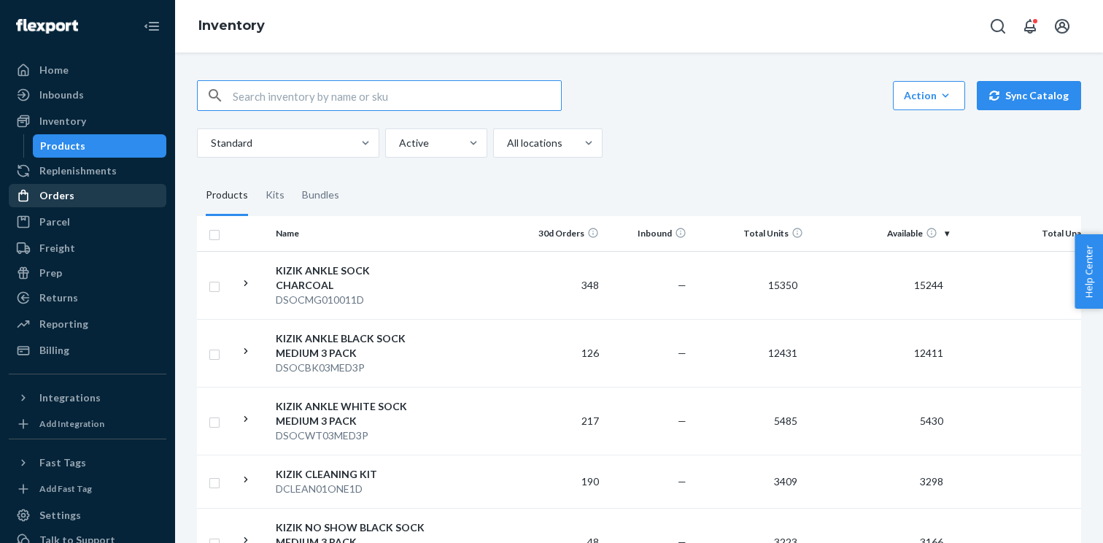
click at [136, 198] on div "Orders" at bounding box center [87, 195] width 155 height 20
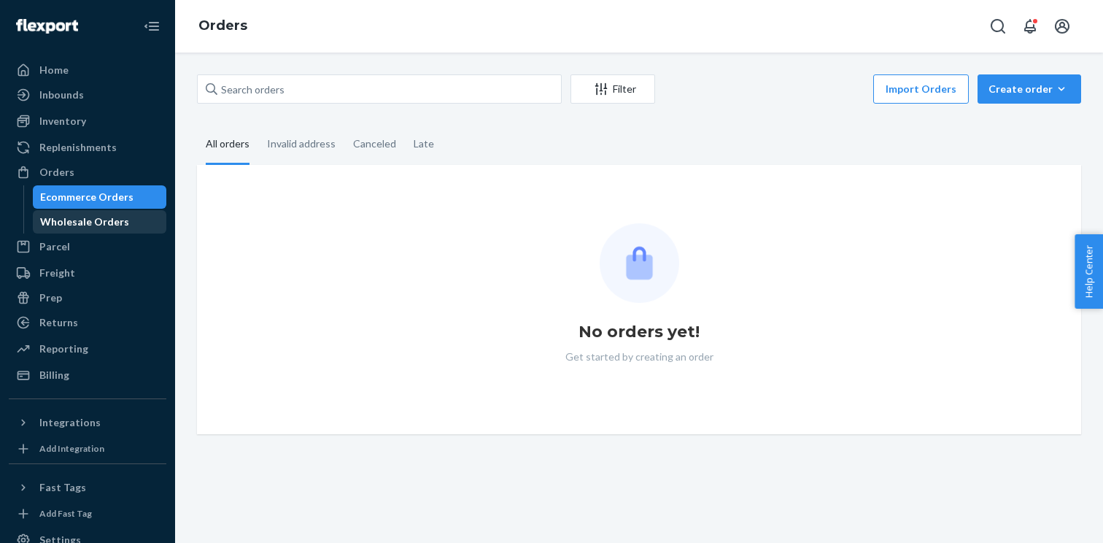
click at [100, 226] on div "Wholesale Orders" at bounding box center [84, 221] width 89 height 15
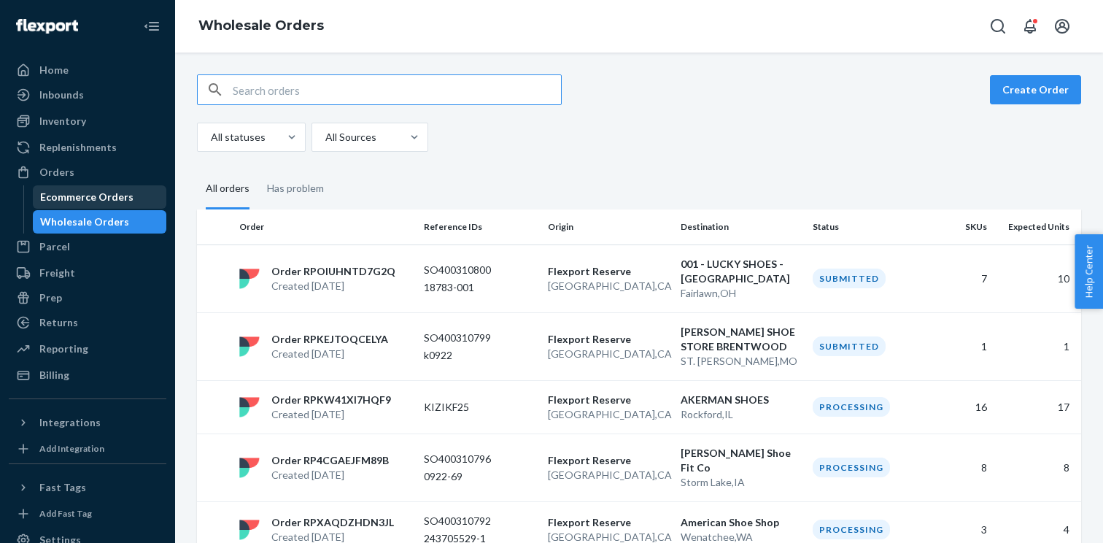
click at [93, 197] on div "Ecommerce Orders" at bounding box center [86, 197] width 93 height 15
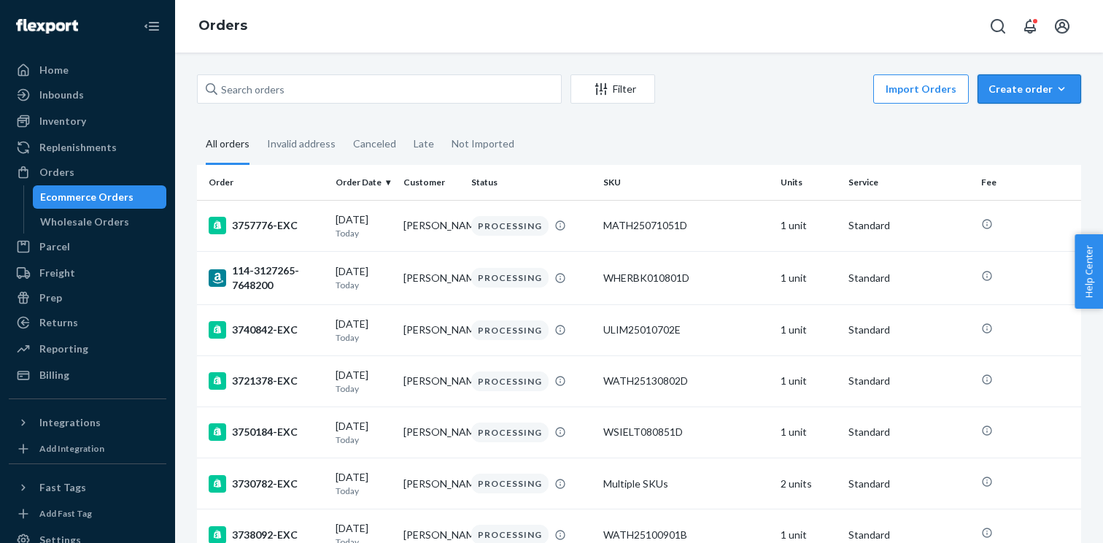
click at [1036, 88] on div "Create order" at bounding box center [1030, 89] width 82 height 15
click at [1037, 123] on span "Ecommerce order" at bounding box center [1038, 124] width 90 height 10
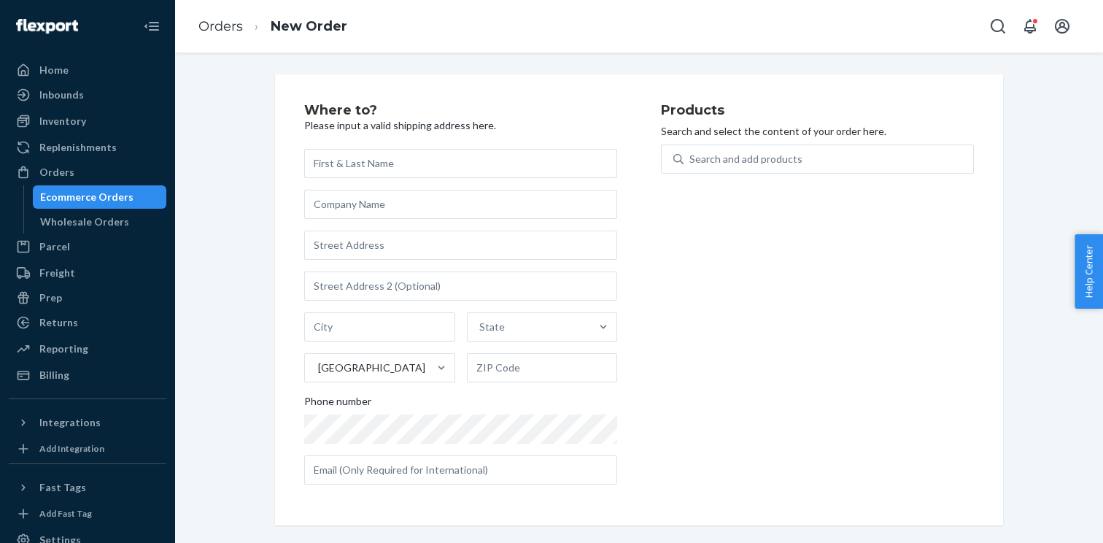
click at [65, 202] on div "Ecommerce Orders" at bounding box center [86, 197] width 93 height 15
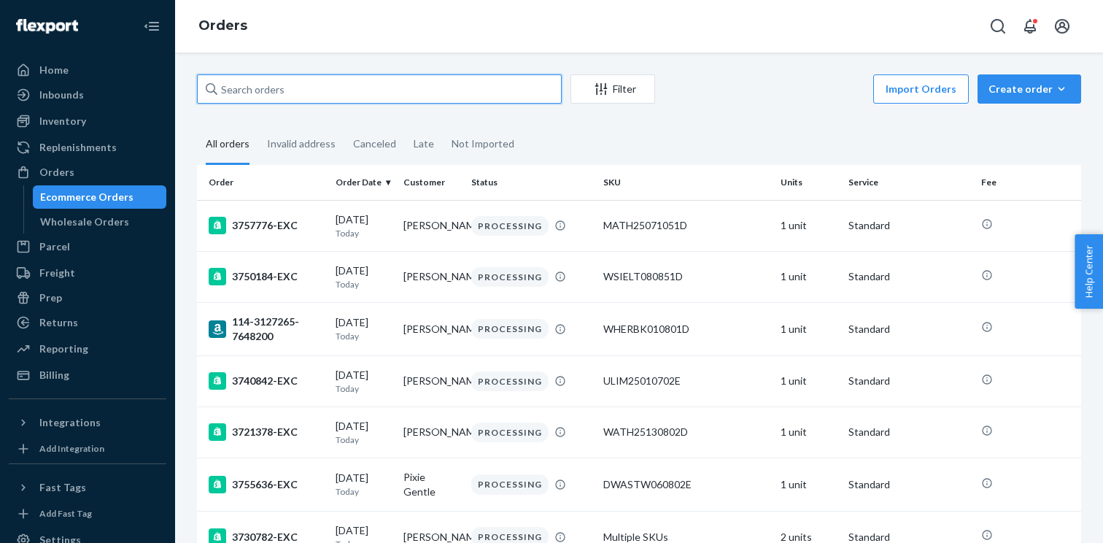
click at [338, 90] on input "text" at bounding box center [379, 88] width 365 height 29
type input "kizik"
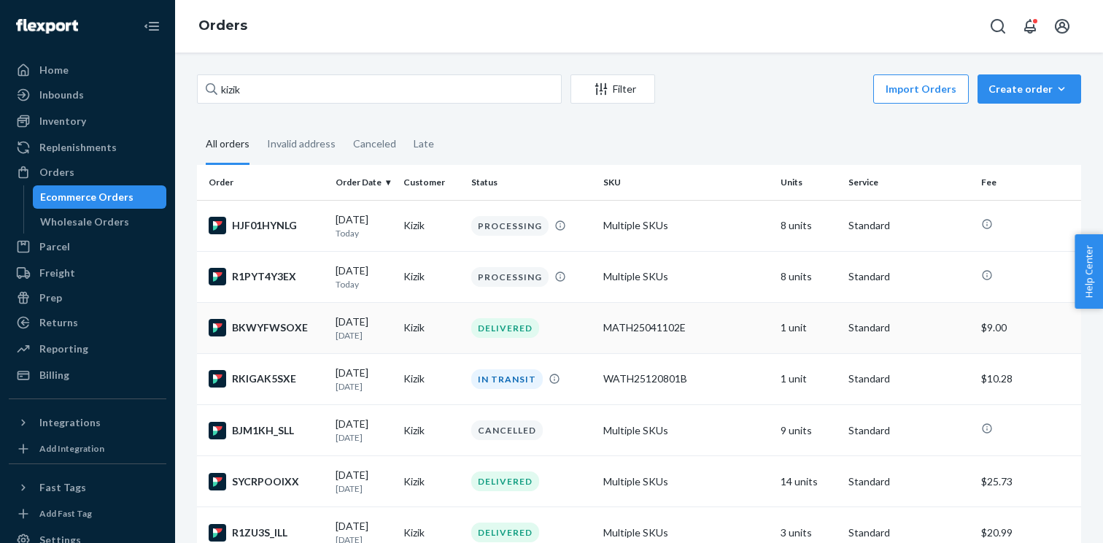
click at [662, 307] on td "MATH25041102E" at bounding box center [685, 327] width 177 height 51
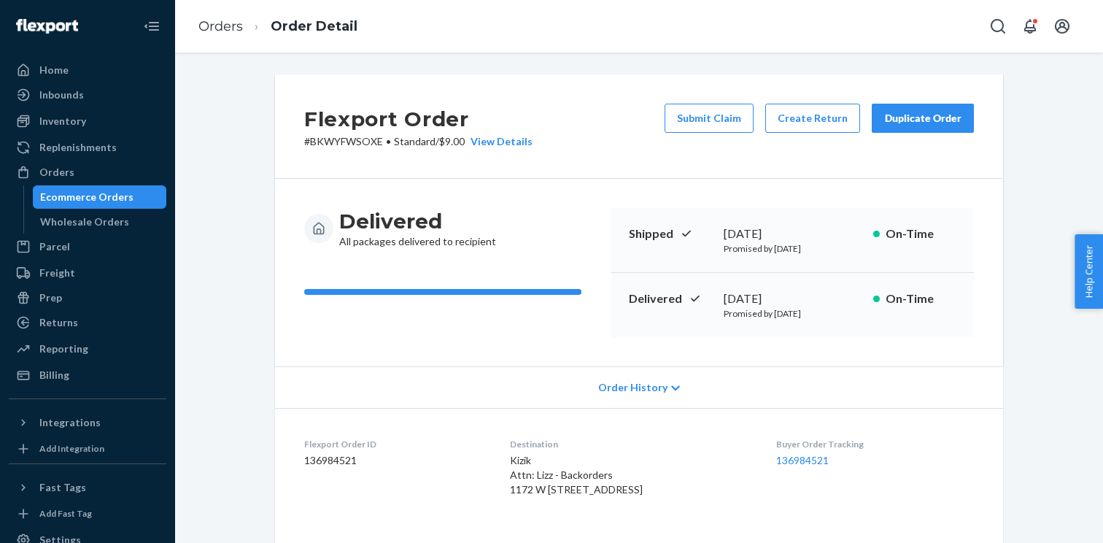
click at [944, 123] on div "Duplicate Order" at bounding box center [922, 118] width 77 height 15
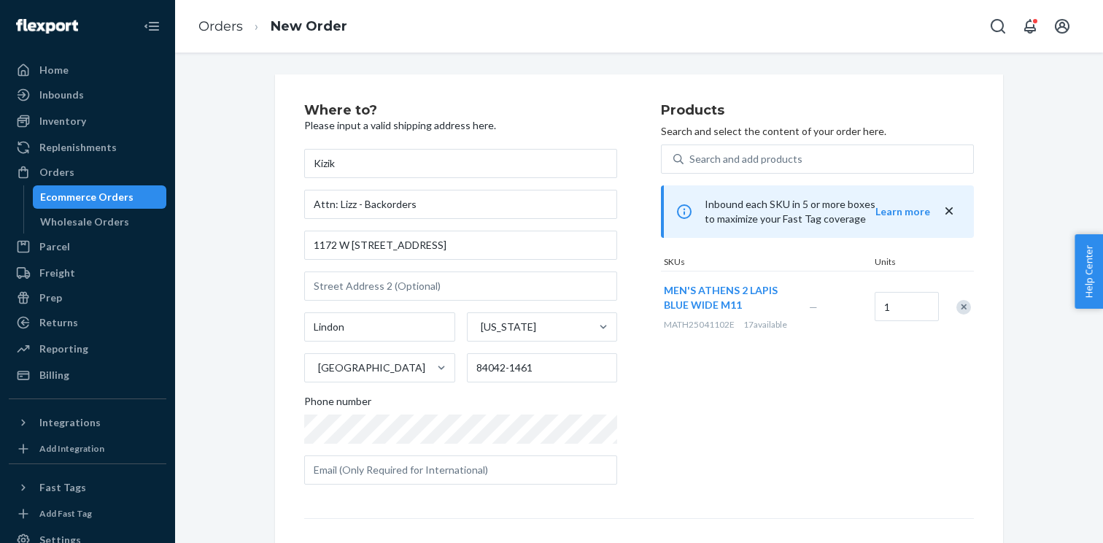
click at [973, 306] on div "Where to? Please input a valid shipping address here. Kizik Attn: Lizz - Backor…" at bounding box center [639, 398] width 728 height 649
click at [962, 306] on div "Remove Item" at bounding box center [963, 307] width 15 height 15
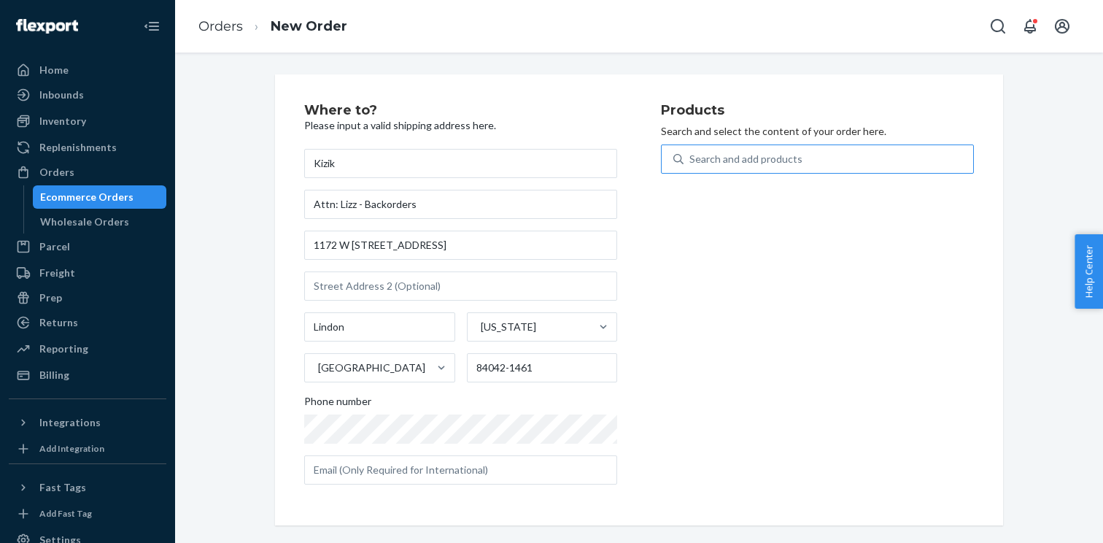
click at [717, 156] on div "Search and add products" at bounding box center [745, 159] width 113 height 15
click at [691, 156] on input "Search and add products" at bounding box center [689, 159] width 1 height 15
paste input "MLONDO151151D"
type input "MLONDO151151D"
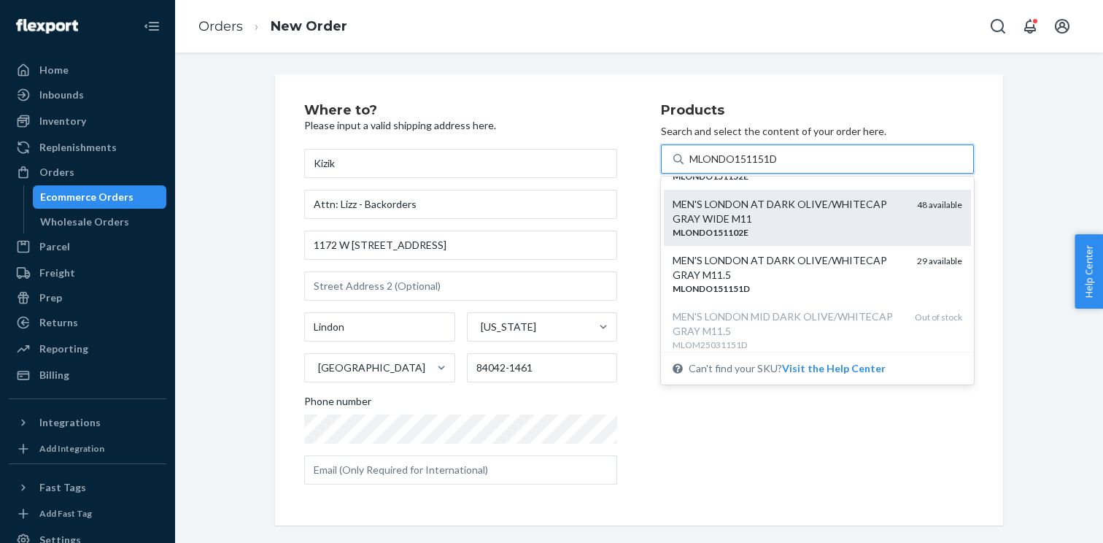
scroll to position [112, 0]
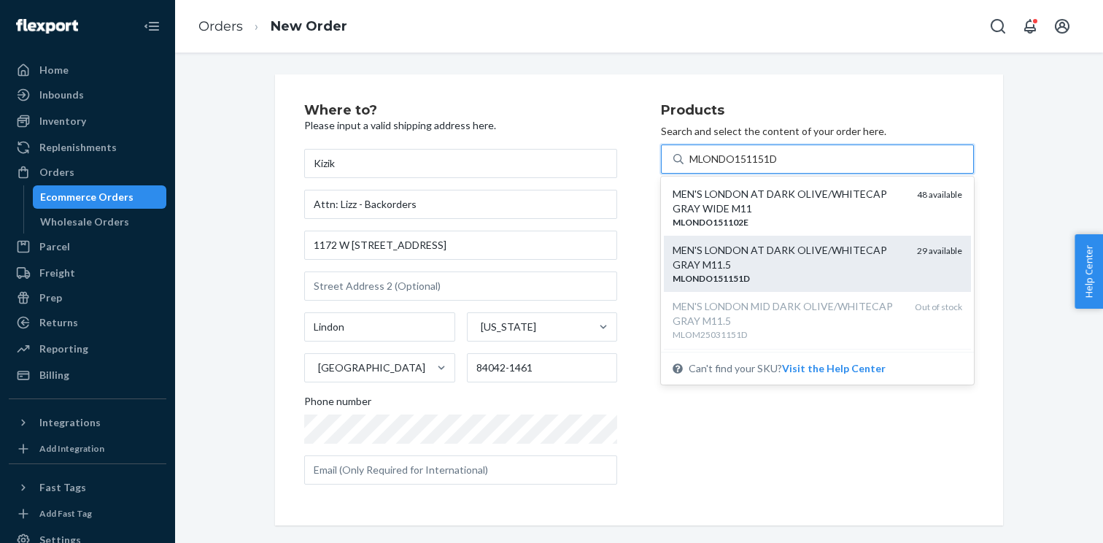
click at [765, 257] on div "MEN'S LONDON AT DARK OLIVE/WHITECAP GRAY M11.5" at bounding box center [789, 257] width 233 height 29
click at [765, 166] on input "MLONDO151151D" at bounding box center [734, 159] width 90 height 15
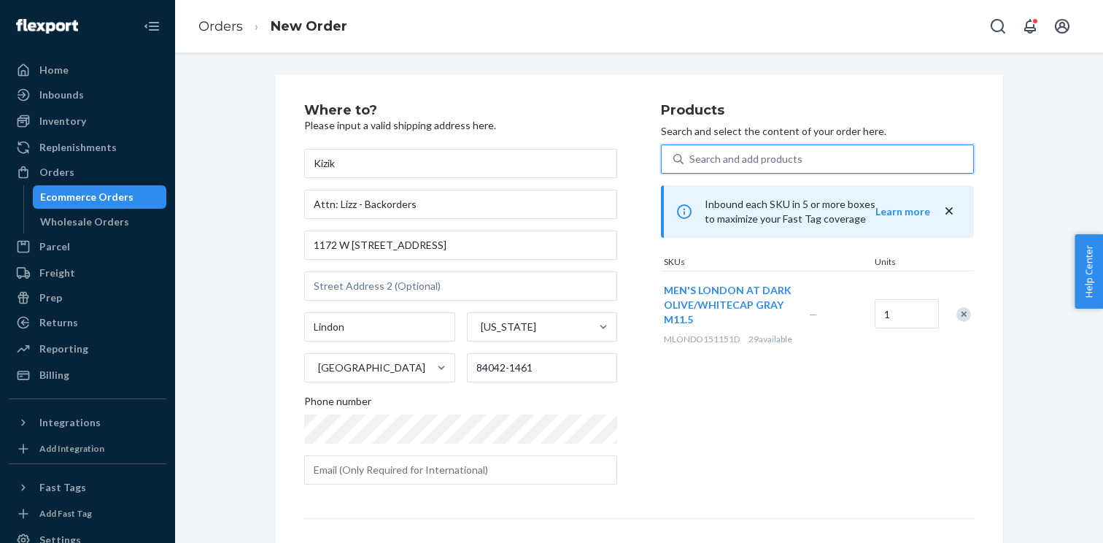
click at [738, 165] on div "Search and add products" at bounding box center [745, 159] width 113 height 15
click at [691, 165] on input "0 results available. Use Up and Down to choose options, press Enter to select t…" at bounding box center [689, 159] width 1 height 15
paste input "WLOA25010602D"
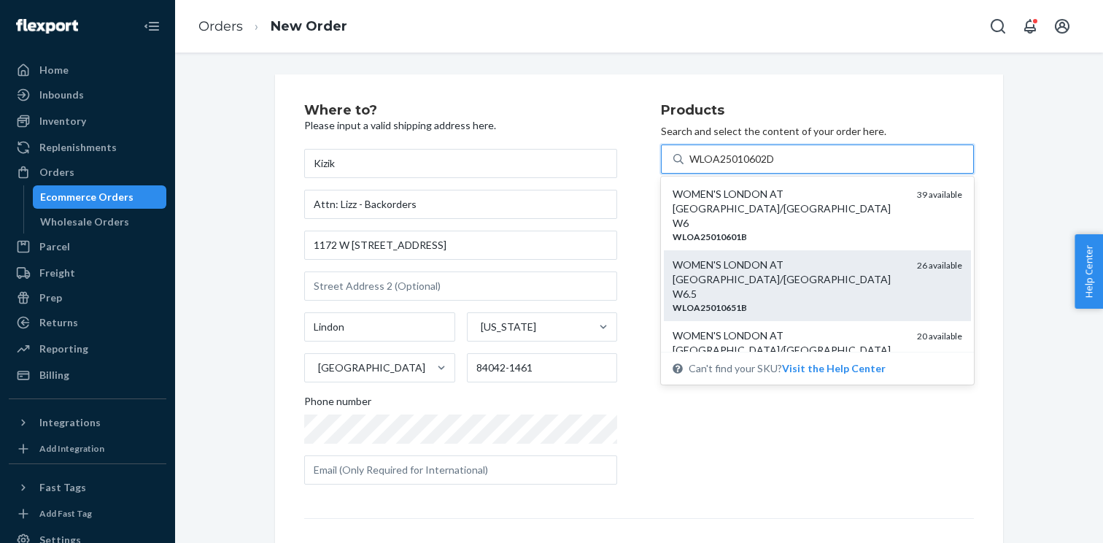
scroll to position [85, 0]
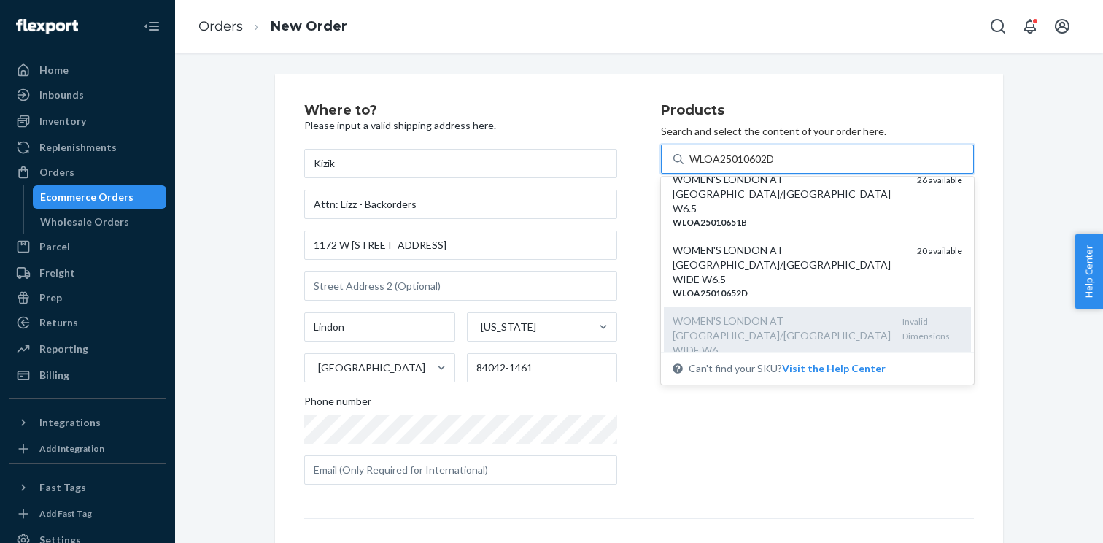
click at [797, 314] on div "WOMEN'S LONDON AT [GEOGRAPHIC_DATA]/[GEOGRAPHIC_DATA] WIDE W6" at bounding box center [782, 336] width 218 height 44
click at [776, 166] on input "WLOA25010602D" at bounding box center [732, 159] width 87 height 15
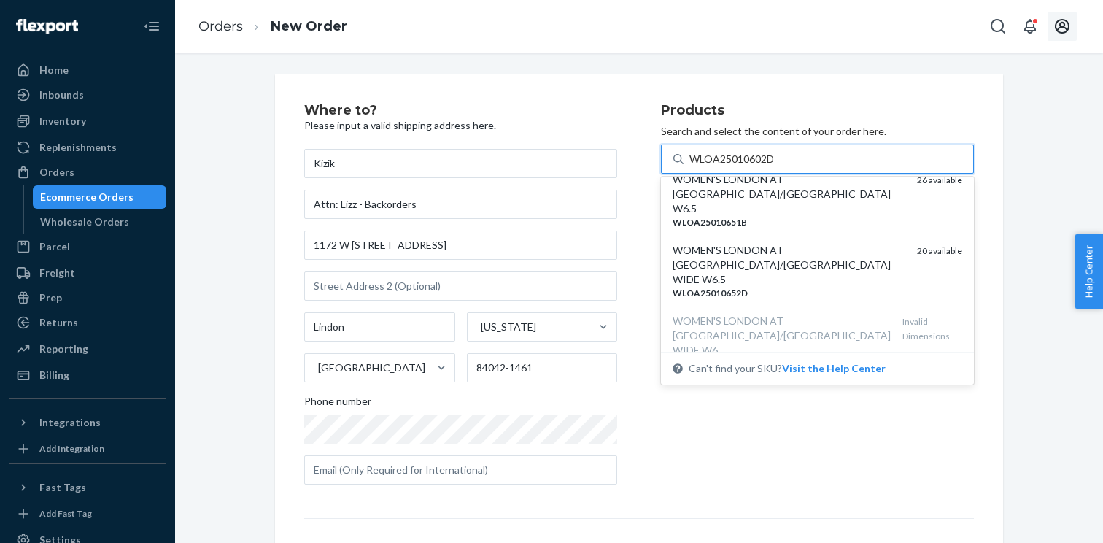
type input "WLOA25010602D"
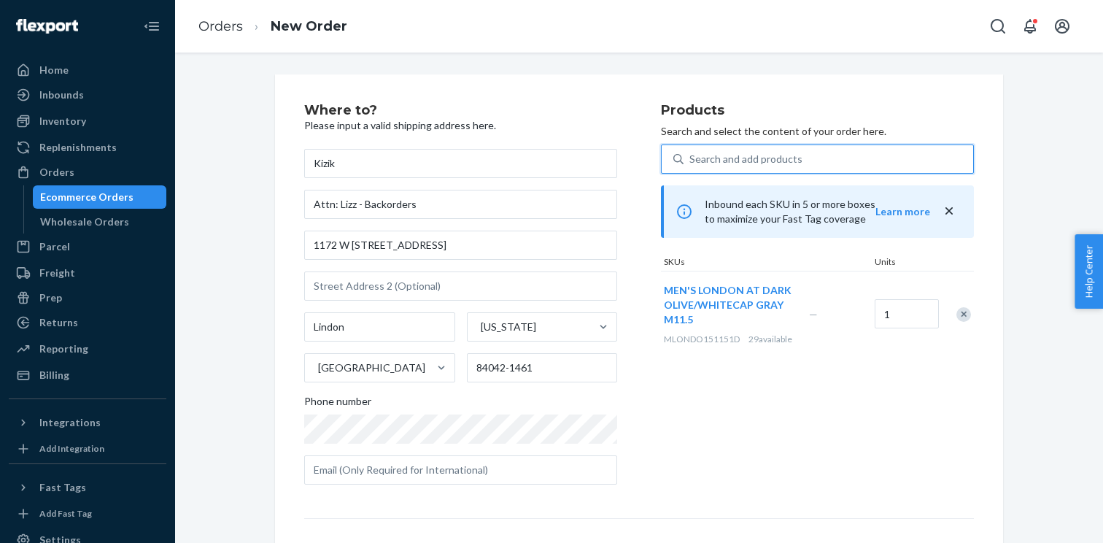
click at [765, 156] on div "Search and add products" at bounding box center [745, 159] width 113 height 15
click at [691, 156] on input "0 results available. Use Up and Down to choose options, press Enter to select t…" at bounding box center [689, 159] width 1 height 15
paste input "WLOA25010602D"
type input "WLOA25010602D"
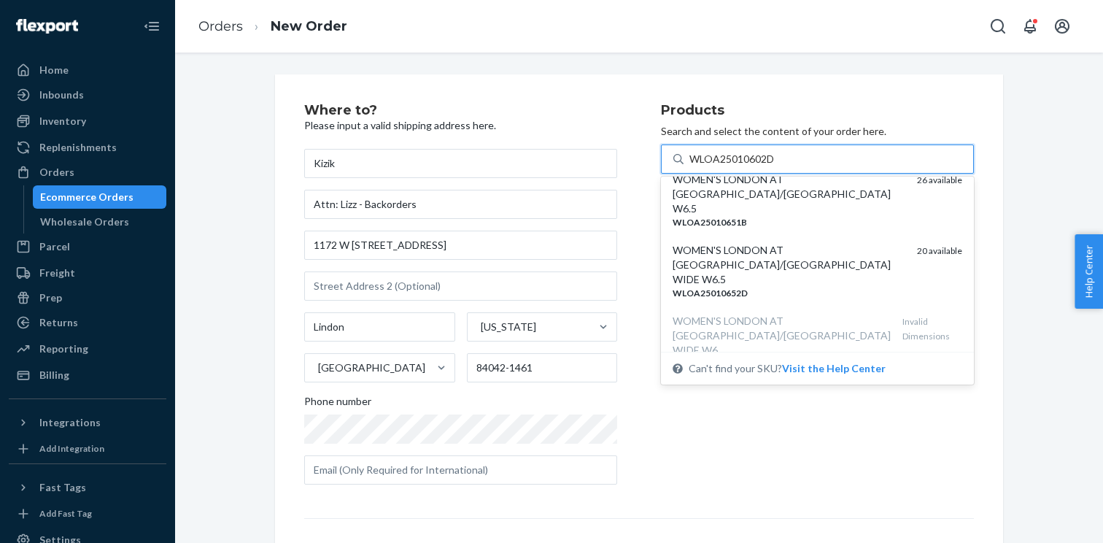
click at [734, 155] on input "WLOA25010602D" at bounding box center [732, 159] width 87 height 15
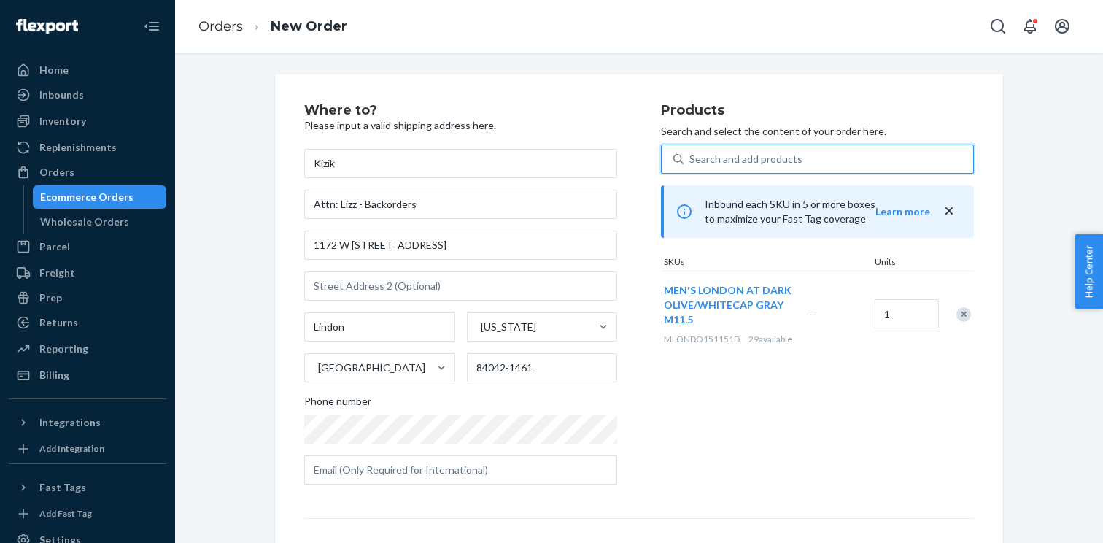
paste input "WOMEN'S LONDON AT [GEOGRAPHIC_DATA]/[GEOGRAPHIC_DATA] WIDE W6"
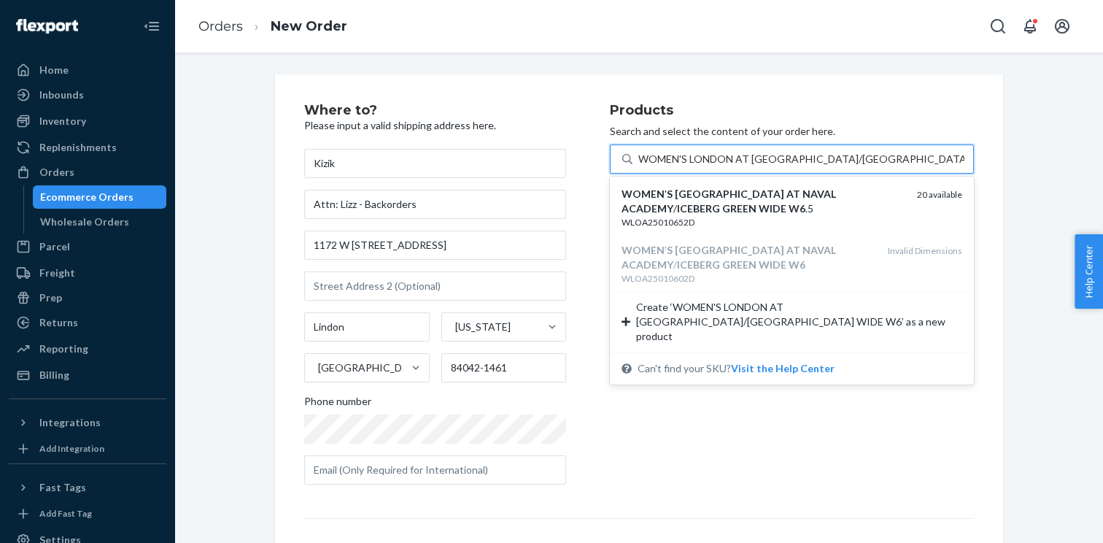
type input "WOMEN'S LONDON AT [GEOGRAPHIC_DATA]/[GEOGRAPHIC_DATA] WIDE W6"
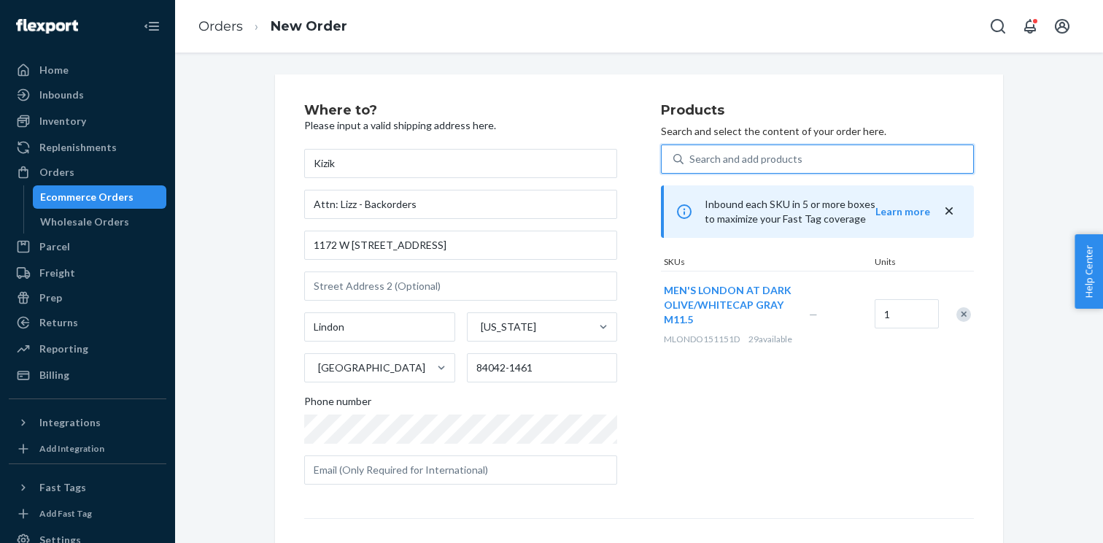
paste input "WLOA25010602D"
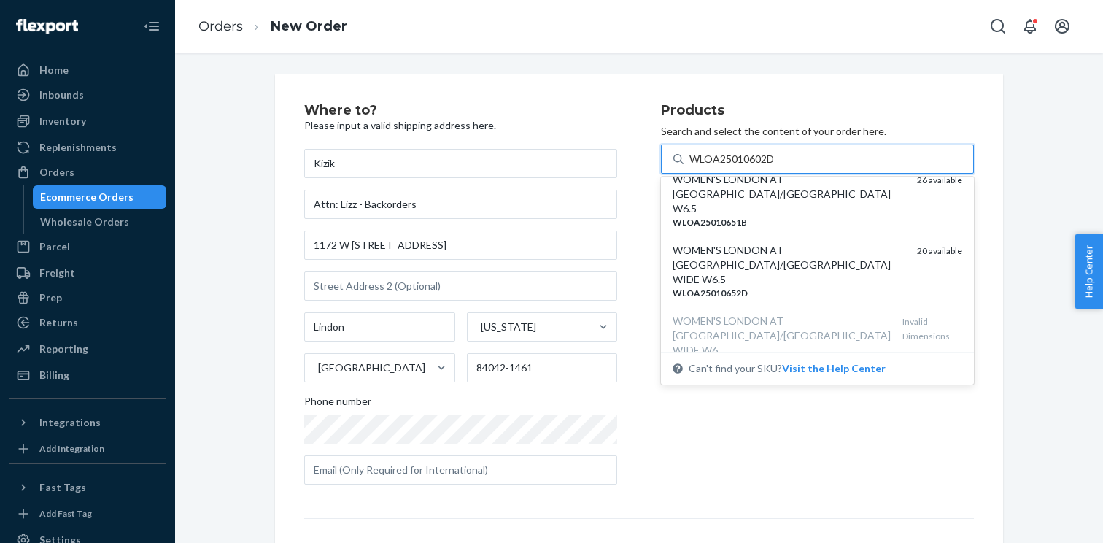
type input "WLOA25010602D"
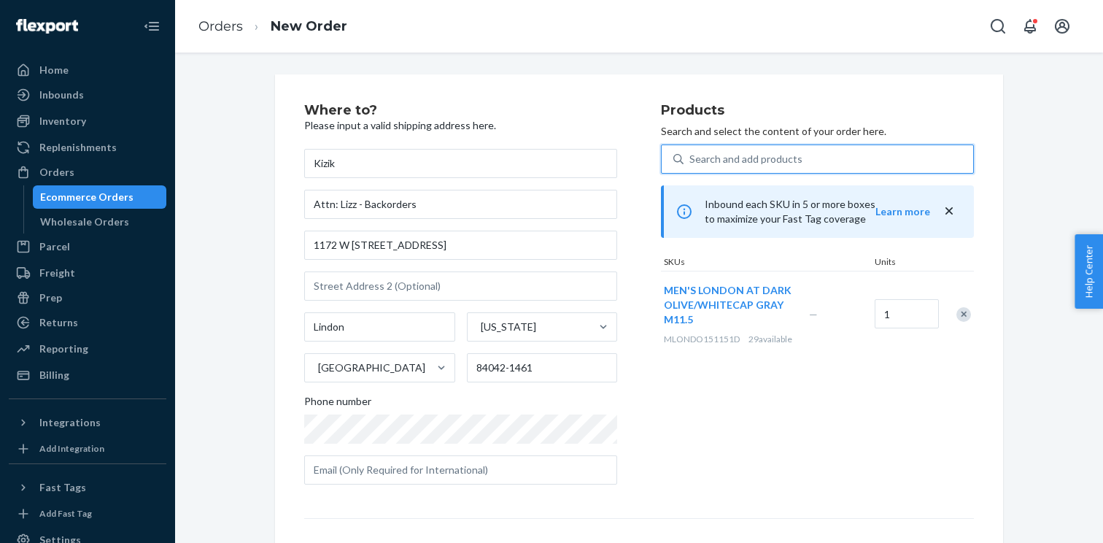
click at [735, 174] on div "0 results available. Select is focused ,type to refine list, press Down to open…" at bounding box center [817, 250] width 313 height 212
click at [735, 164] on div "Search and add products" at bounding box center [745, 159] width 113 height 15
click at [691, 164] on input "Search and add products" at bounding box center [689, 159] width 1 height 15
paste input "WLOA25010652D"
type input "WLOA25010652D"
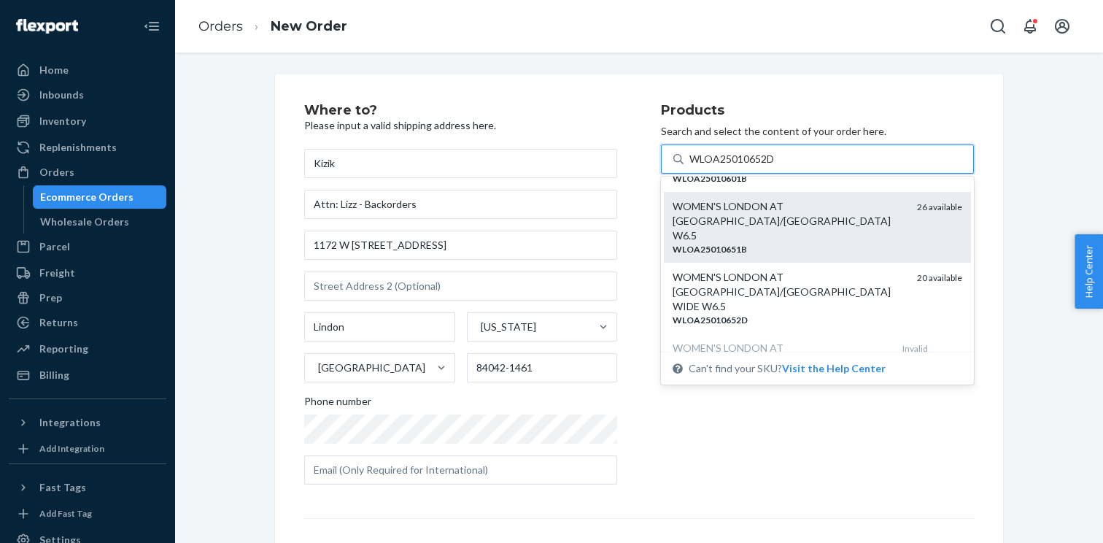
scroll to position [55, 0]
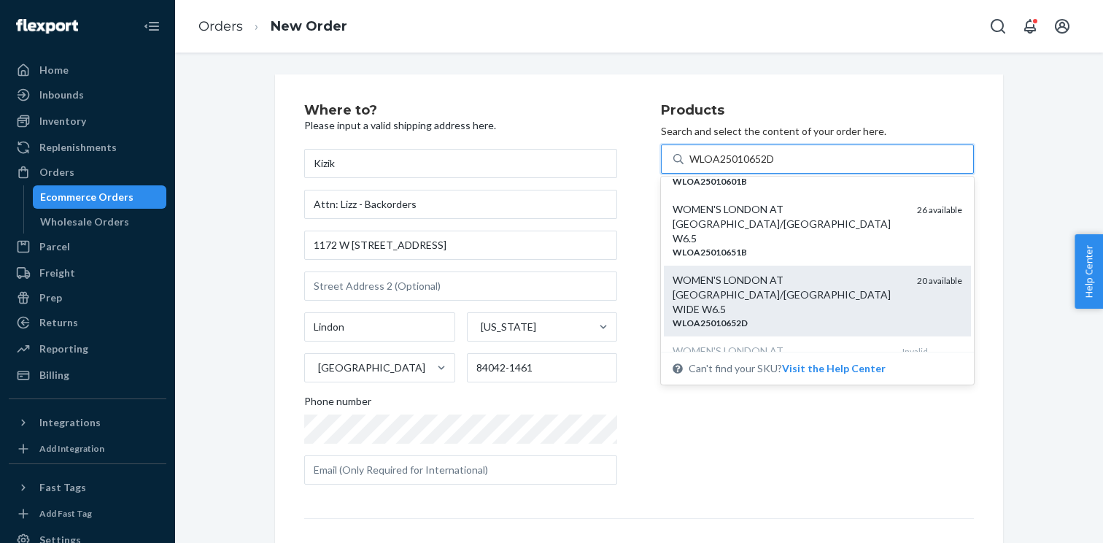
click at [757, 273] on div "WOMEN'S LONDON AT [GEOGRAPHIC_DATA]/[GEOGRAPHIC_DATA] WIDE W6.5" at bounding box center [789, 295] width 233 height 44
click at [757, 166] on input "WLOA25010652D" at bounding box center [732, 159] width 87 height 15
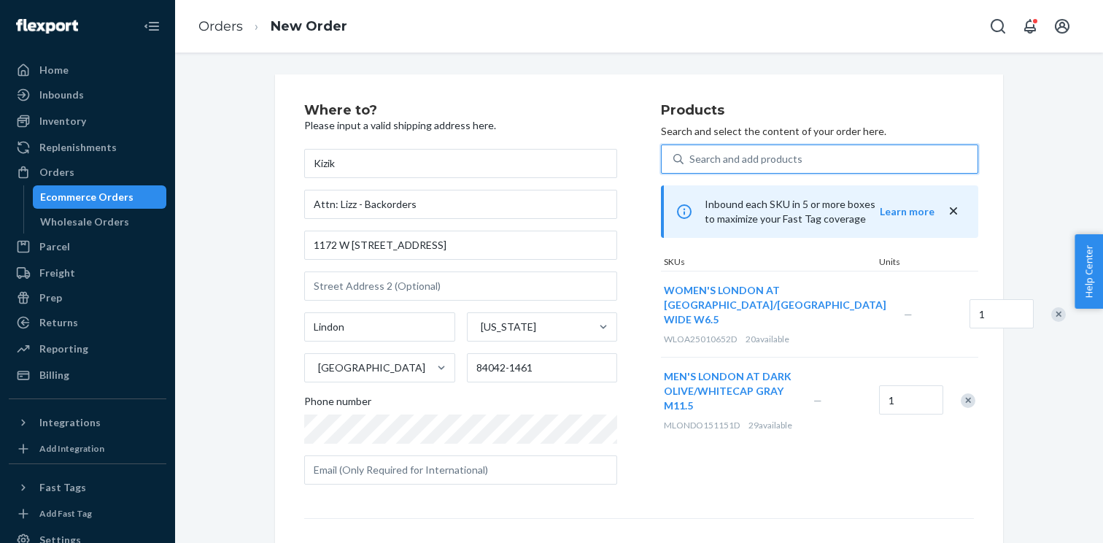
click at [781, 160] on div "Search and add products" at bounding box center [745, 159] width 113 height 15
click at [691, 160] on input "0 results available. Select is focused ,type to refine list, press Down to open…" at bounding box center [689, 159] width 1 height 15
paste input "WLOA25010702D"
type input "WLOA25010702D"
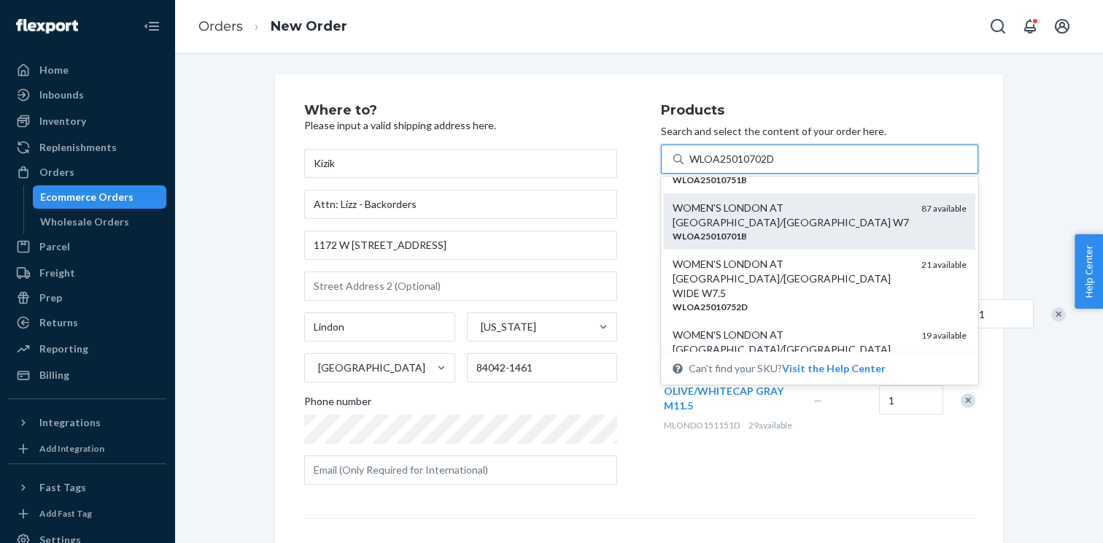
scroll to position [65, 0]
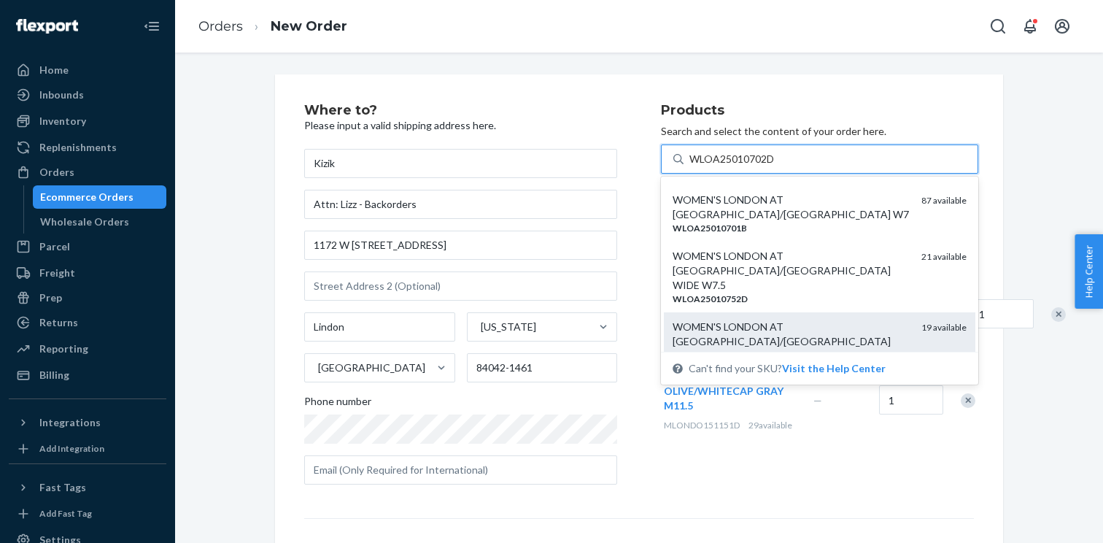
click at [773, 320] on div "WOMEN'S LONDON AT [GEOGRAPHIC_DATA]/[GEOGRAPHIC_DATA] WIDE W7" at bounding box center [791, 342] width 237 height 44
click at [773, 166] on input "WLOA25010702D" at bounding box center [732, 159] width 87 height 15
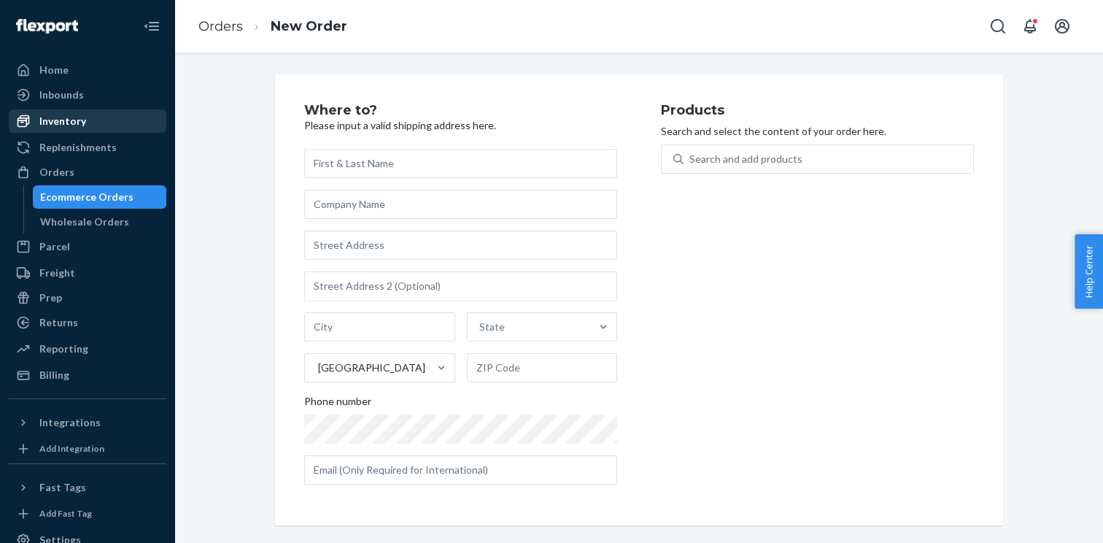
click at [73, 119] on div "Inventory" at bounding box center [62, 121] width 47 height 15
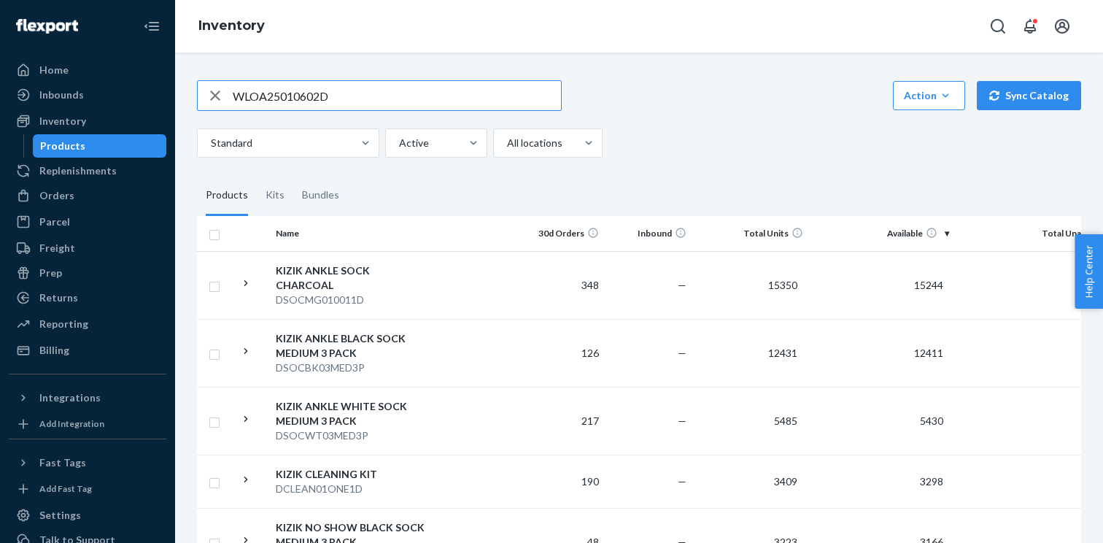
type input "WLOA25010602D"
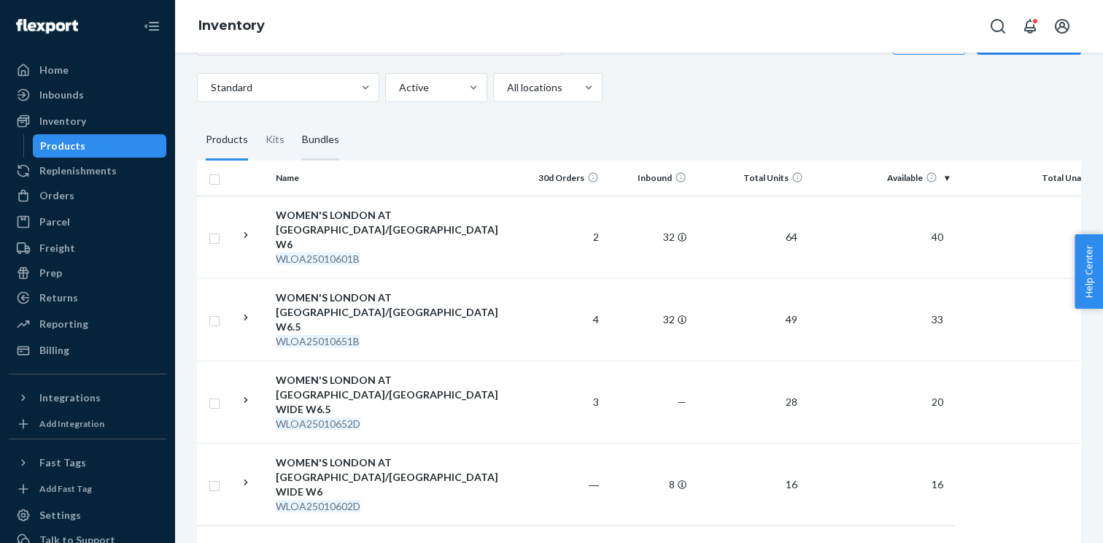
scroll to position [152, 0]
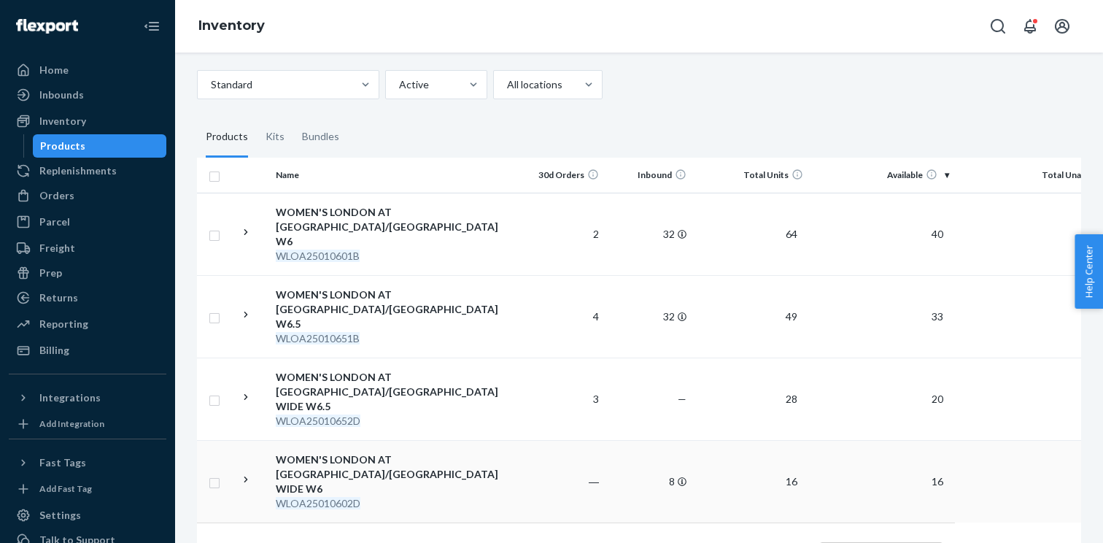
click at [241, 473] on icon at bounding box center [246, 480] width 14 height 14
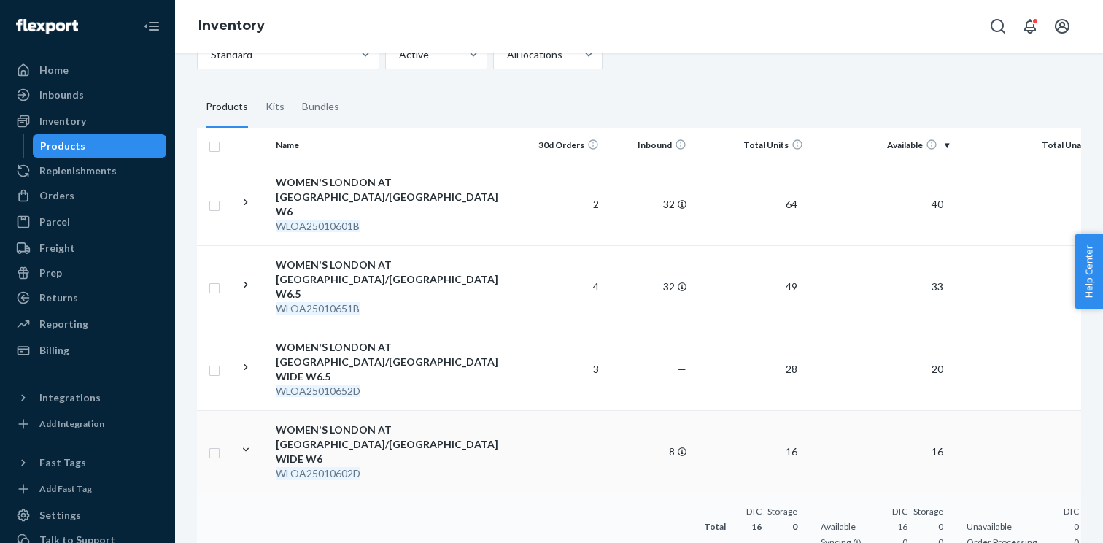
scroll to position [181, 0]
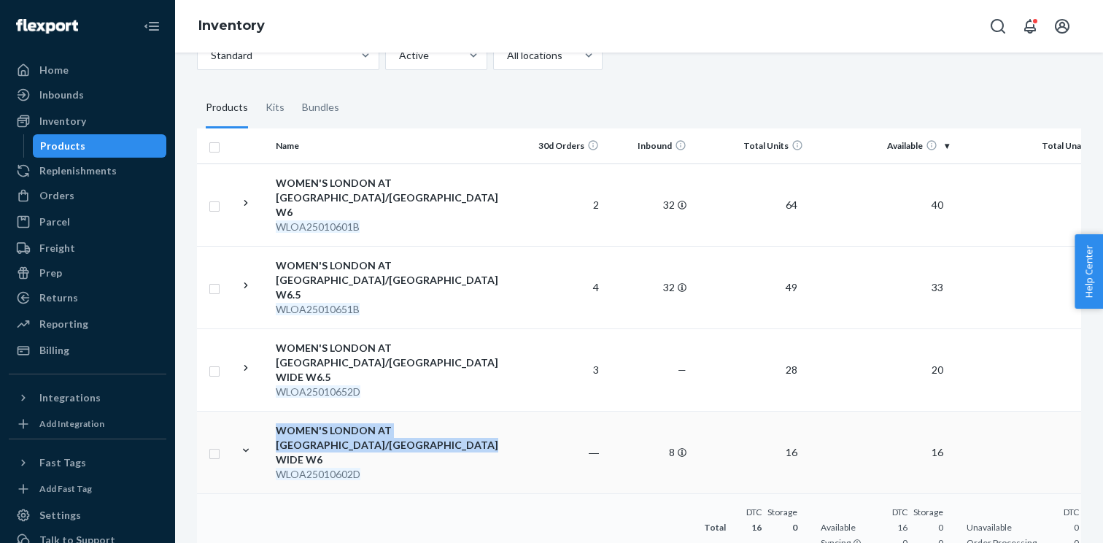
drag, startPoint x: 323, startPoint y: 446, endPoint x: 279, endPoint y: 417, distance: 53.2
click at [279, 423] on div "WOMEN'S LONDON AT [GEOGRAPHIC_DATA]/[GEOGRAPHIC_DATA] WIDE W6" at bounding box center [352, 445] width 152 height 44
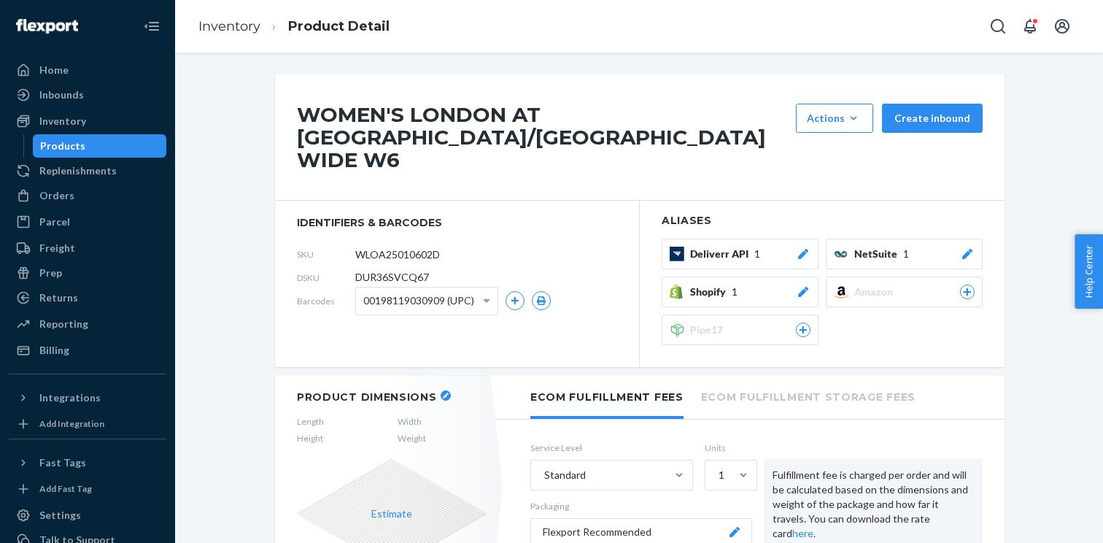
click at [568, 133] on h1 "WOMEN'S LONDON AT [GEOGRAPHIC_DATA]/[GEOGRAPHIC_DATA] WIDE W6" at bounding box center [543, 137] width 492 height 67
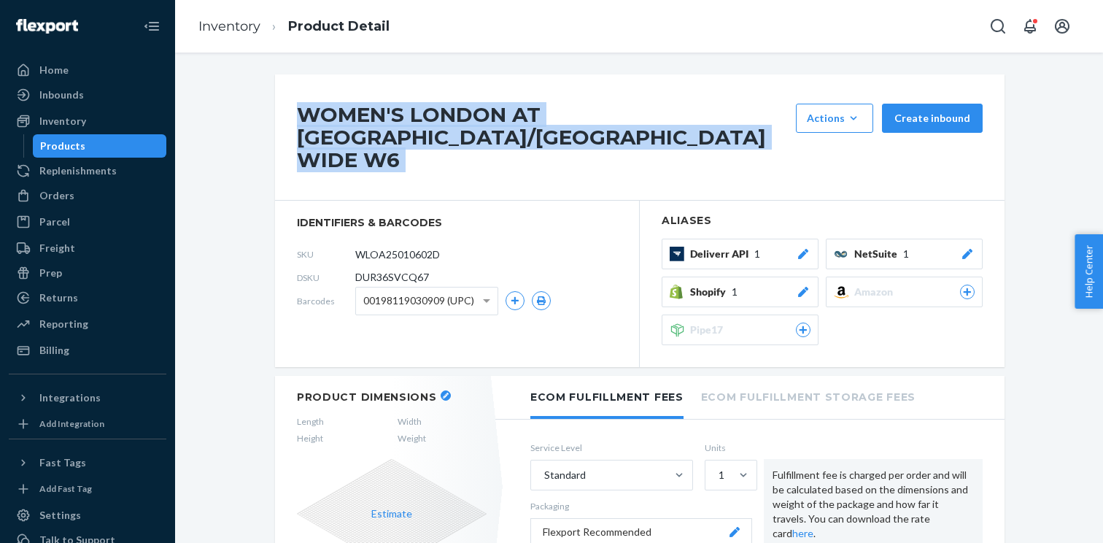
click at [568, 133] on h1 "WOMEN'S LONDON AT [GEOGRAPHIC_DATA]/[GEOGRAPHIC_DATA] WIDE W6" at bounding box center [543, 137] width 492 height 67
copy div "WOMEN'S LONDON AT [GEOGRAPHIC_DATA]/[GEOGRAPHIC_DATA] WIDE W6"
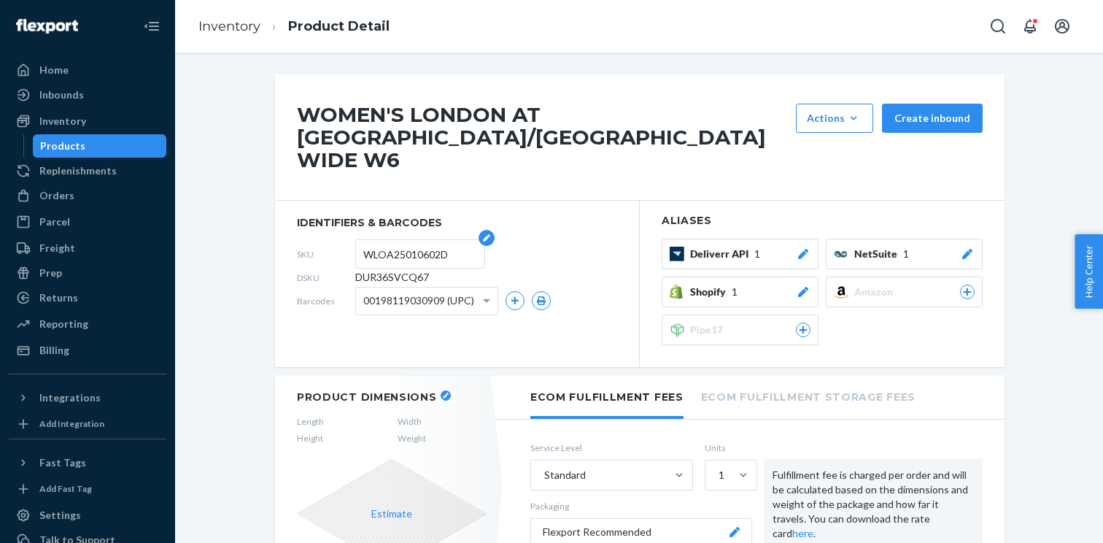
click at [406, 240] on input "WLOA25010602D" at bounding box center [420, 254] width 114 height 28
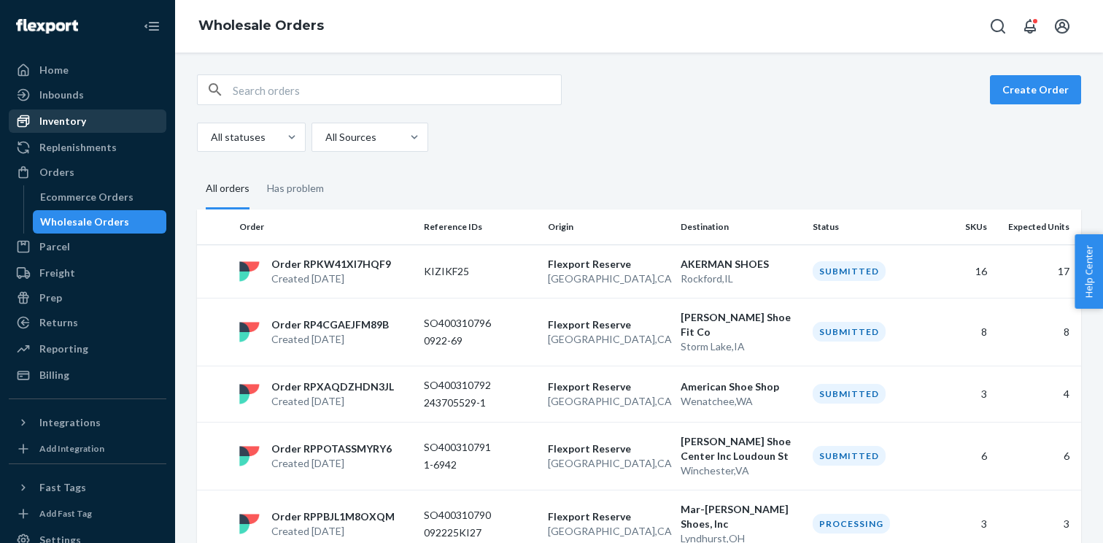
click at [97, 120] on div "Inventory" at bounding box center [87, 121] width 155 height 20
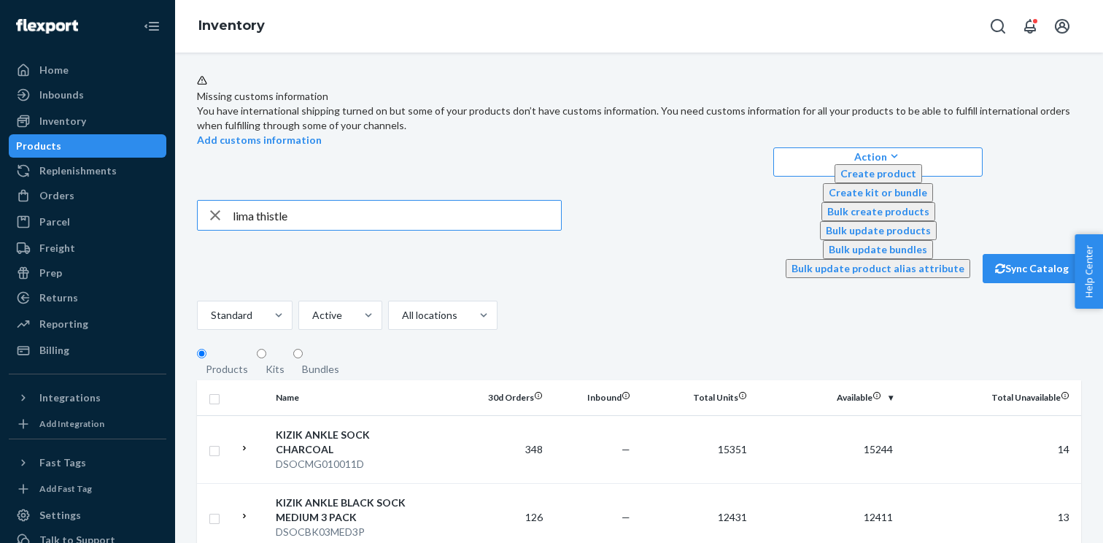
type input "lima thistle"
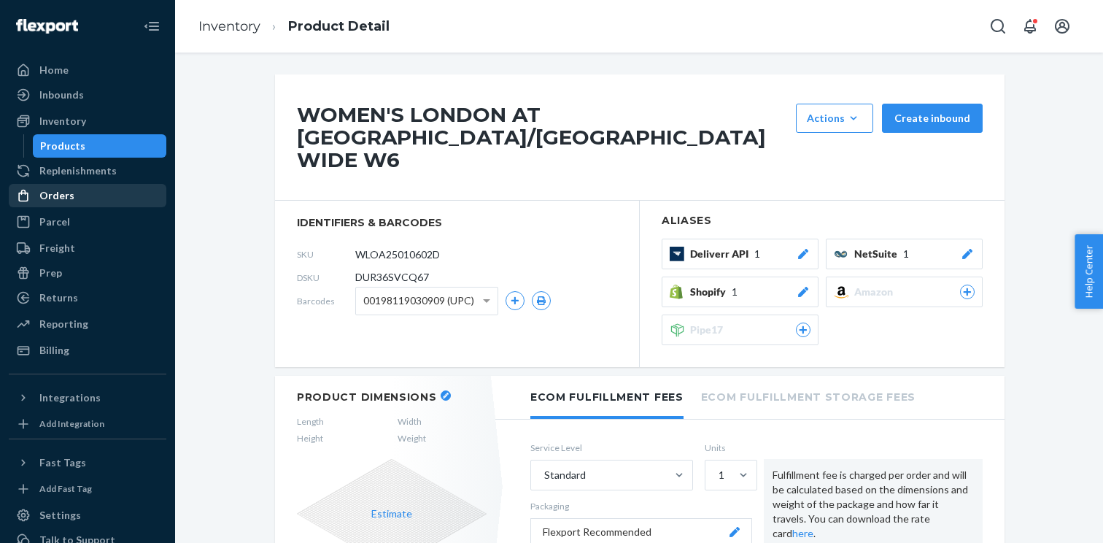
click at [112, 193] on div "Orders" at bounding box center [87, 195] width 155 height 20
